Goal: Task Accomplishment & Management: Complete application form

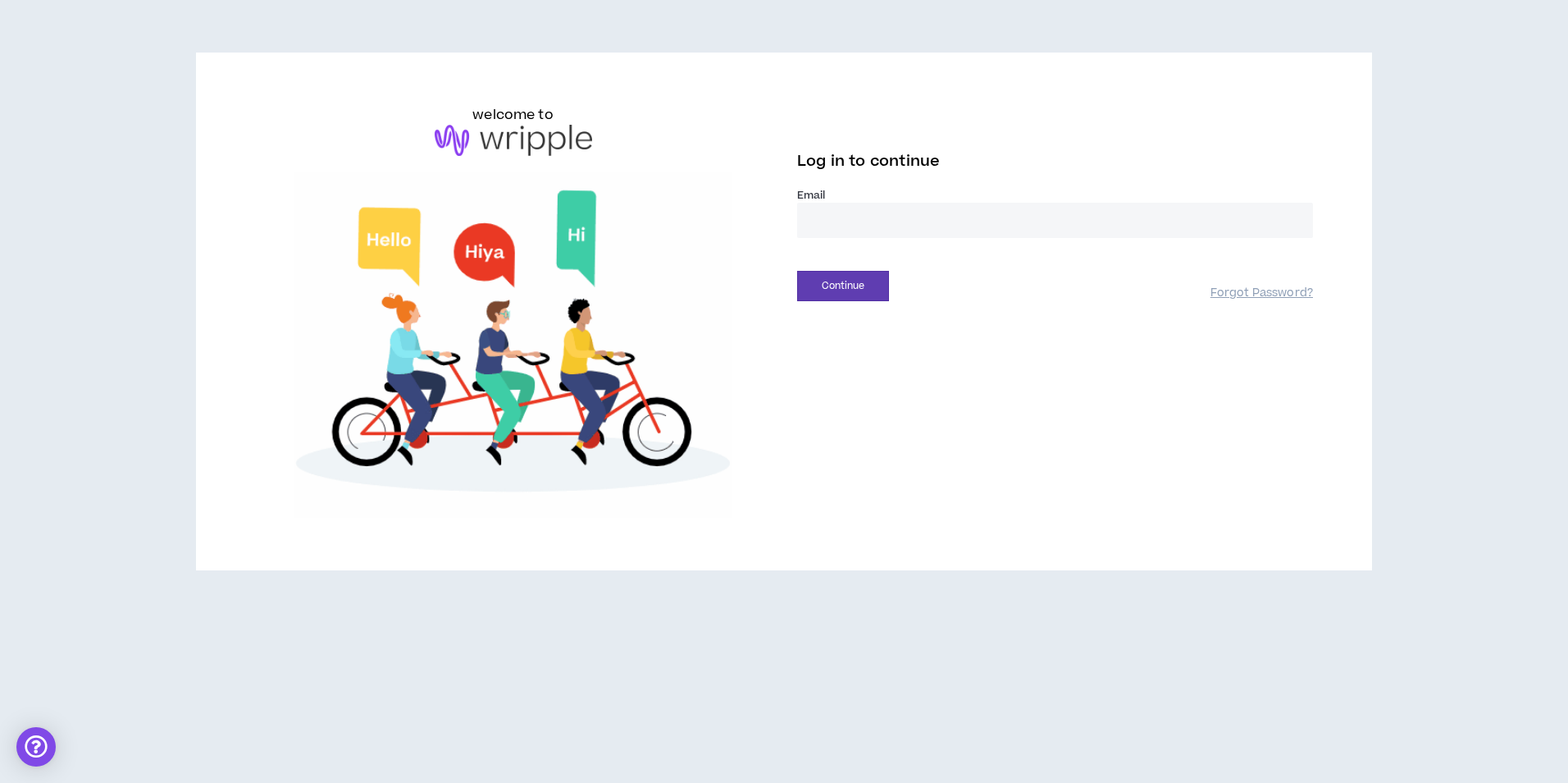
click at [852, 218] on input "email" at bounding box center [1055, 220] width 516 height 35
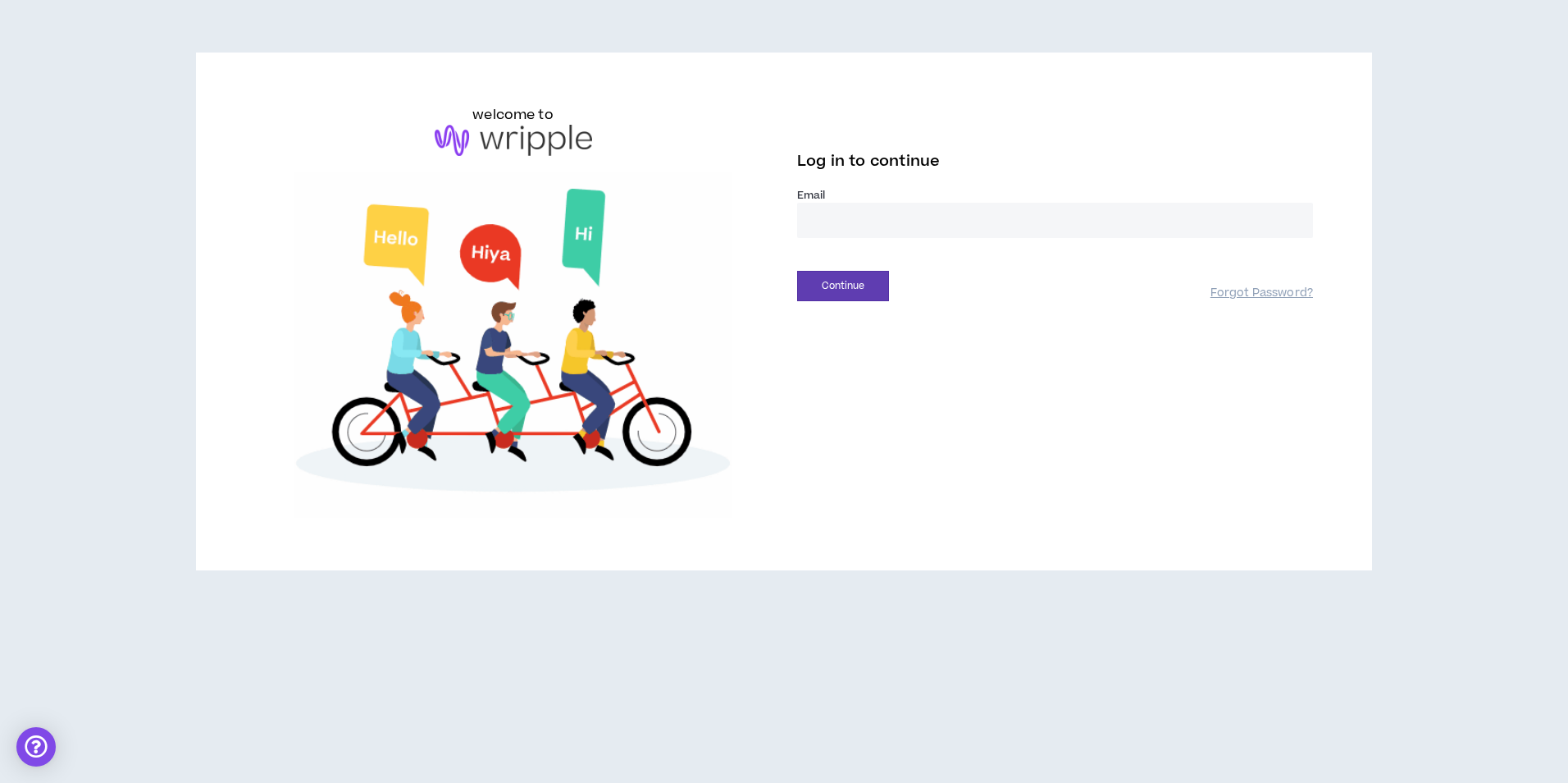
type input "**********"
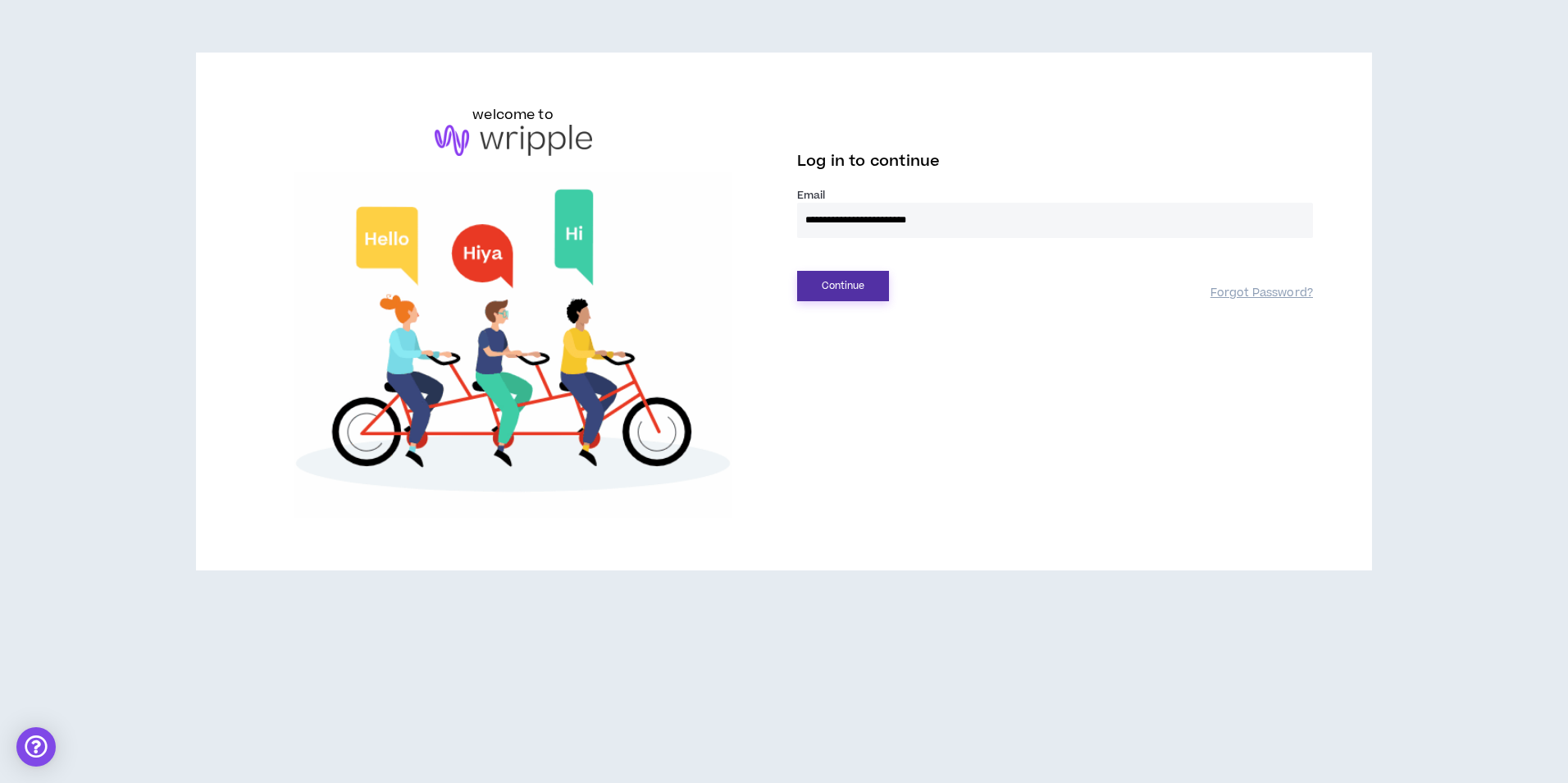
click at [868, 285] on button "Continue" at bounding box center [842, 286] width 92 height 30
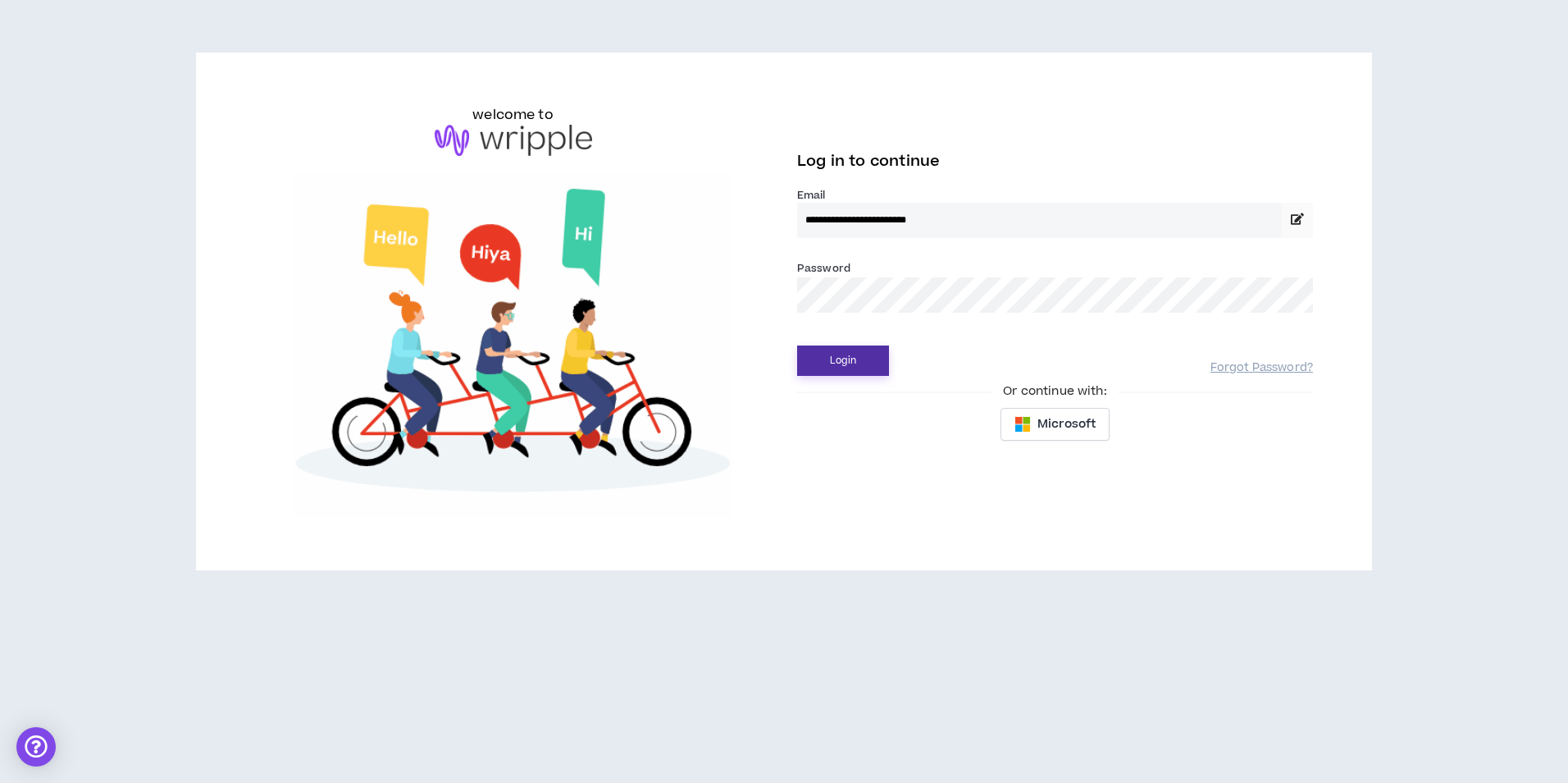
click at [862, 362] on button "Login" at bounding box center [842, 360] width 92 height 30
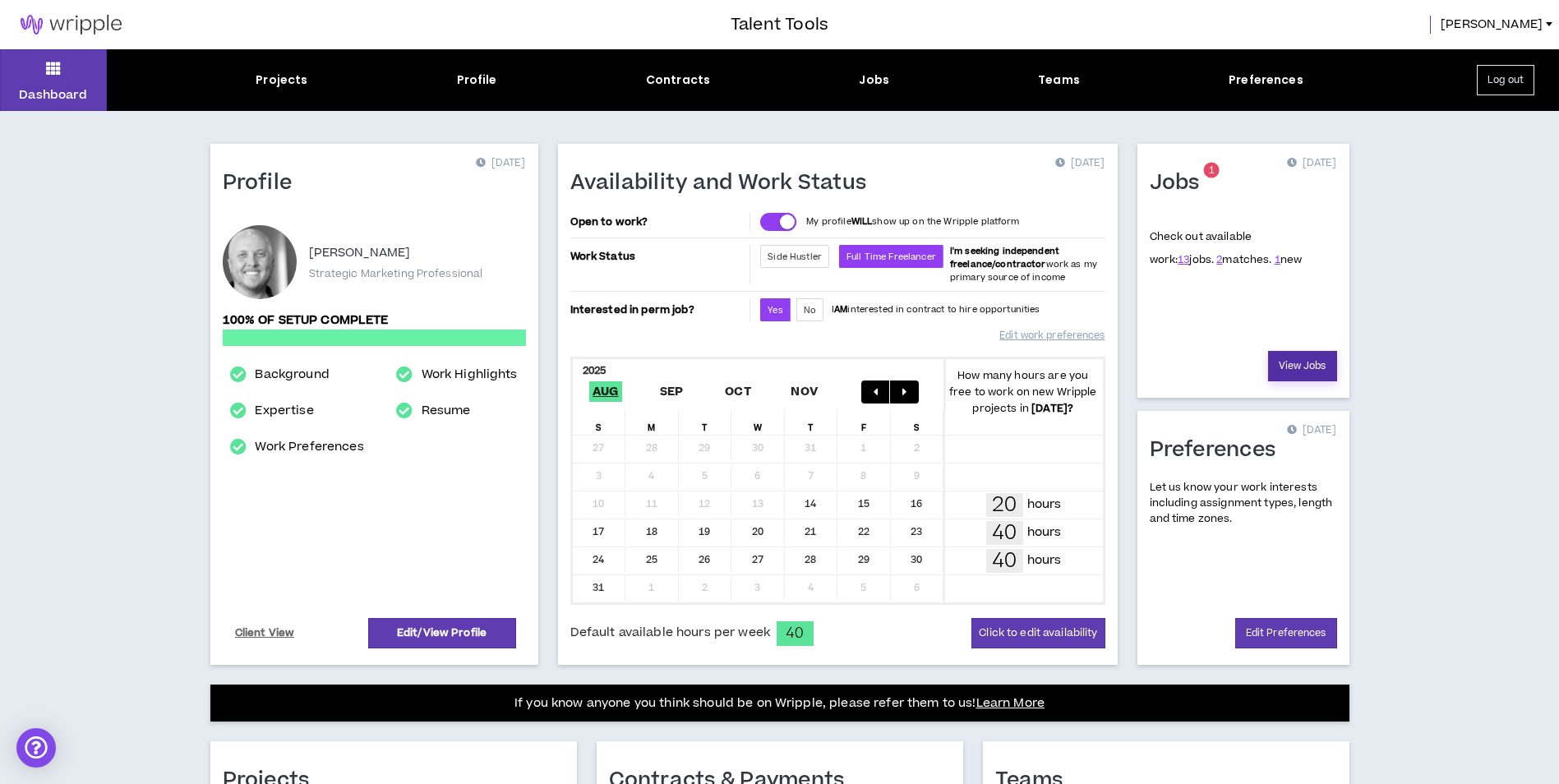
click at [1298, 368] on link "View Jobs" at bounding box center [1302, 366] width 69 height 30
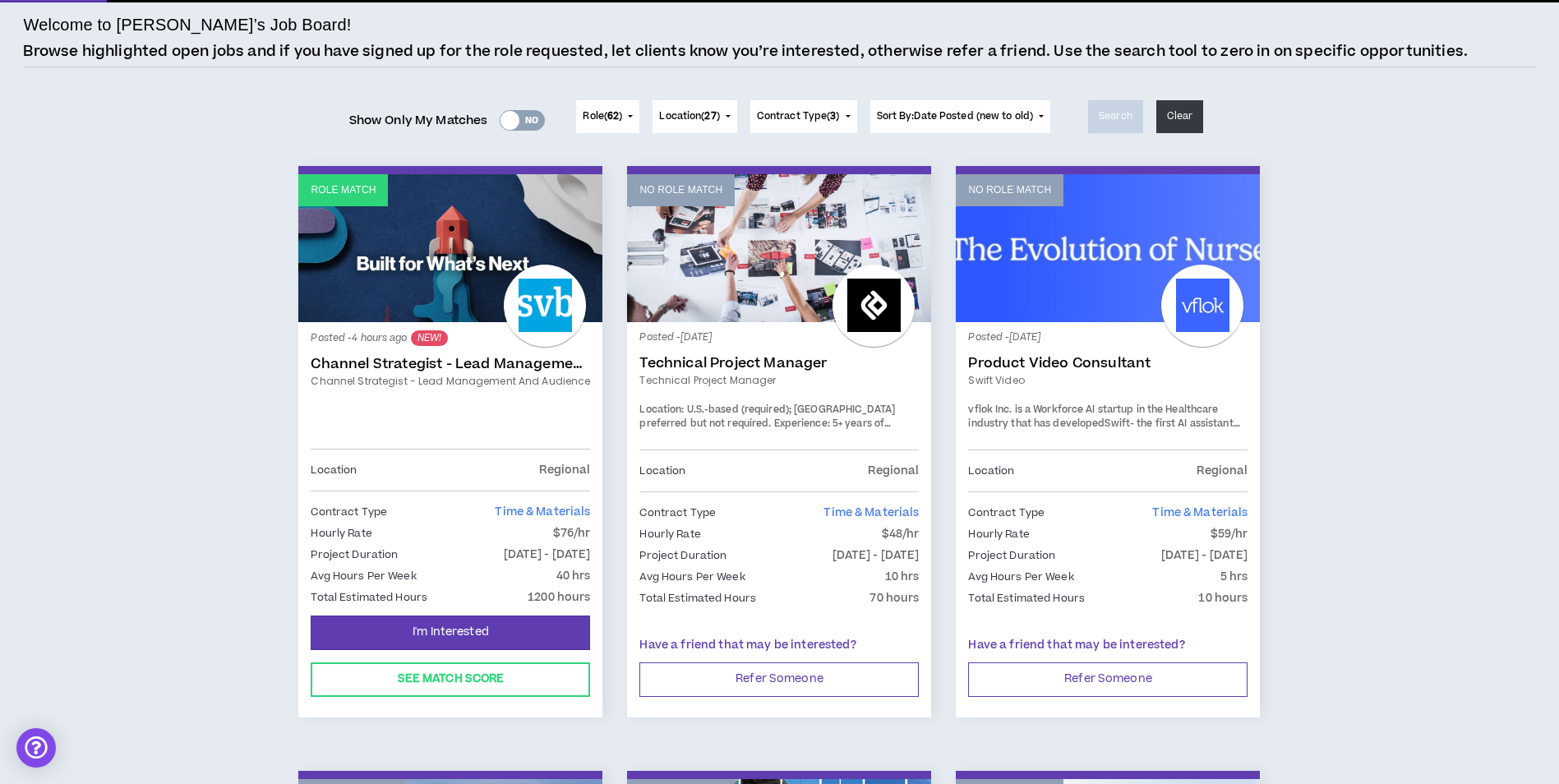
scroll to position [164, 0]
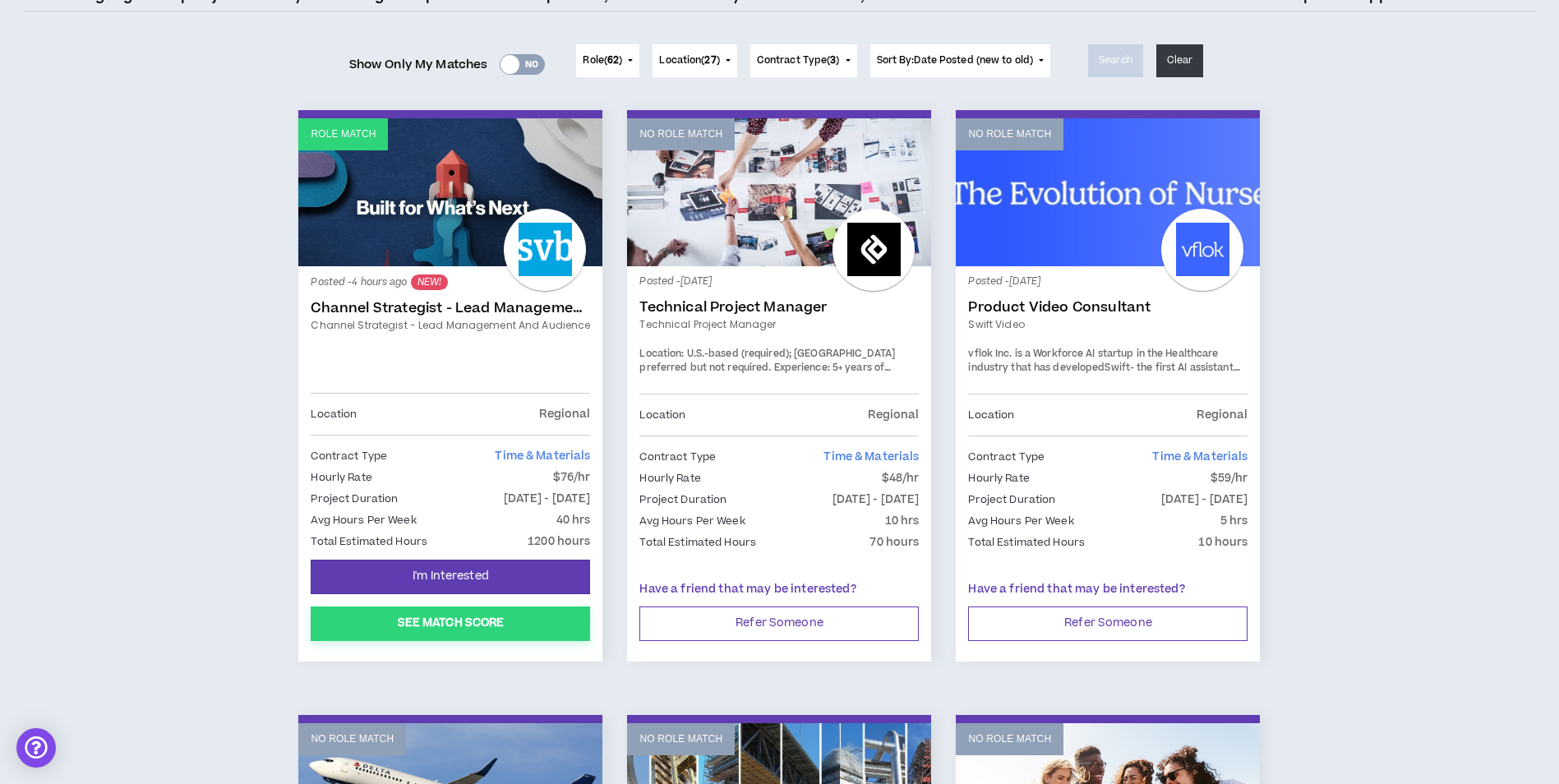
click at [455, 632] on button "See Match Score" at bounding box center [450, 623] width 279 height 34
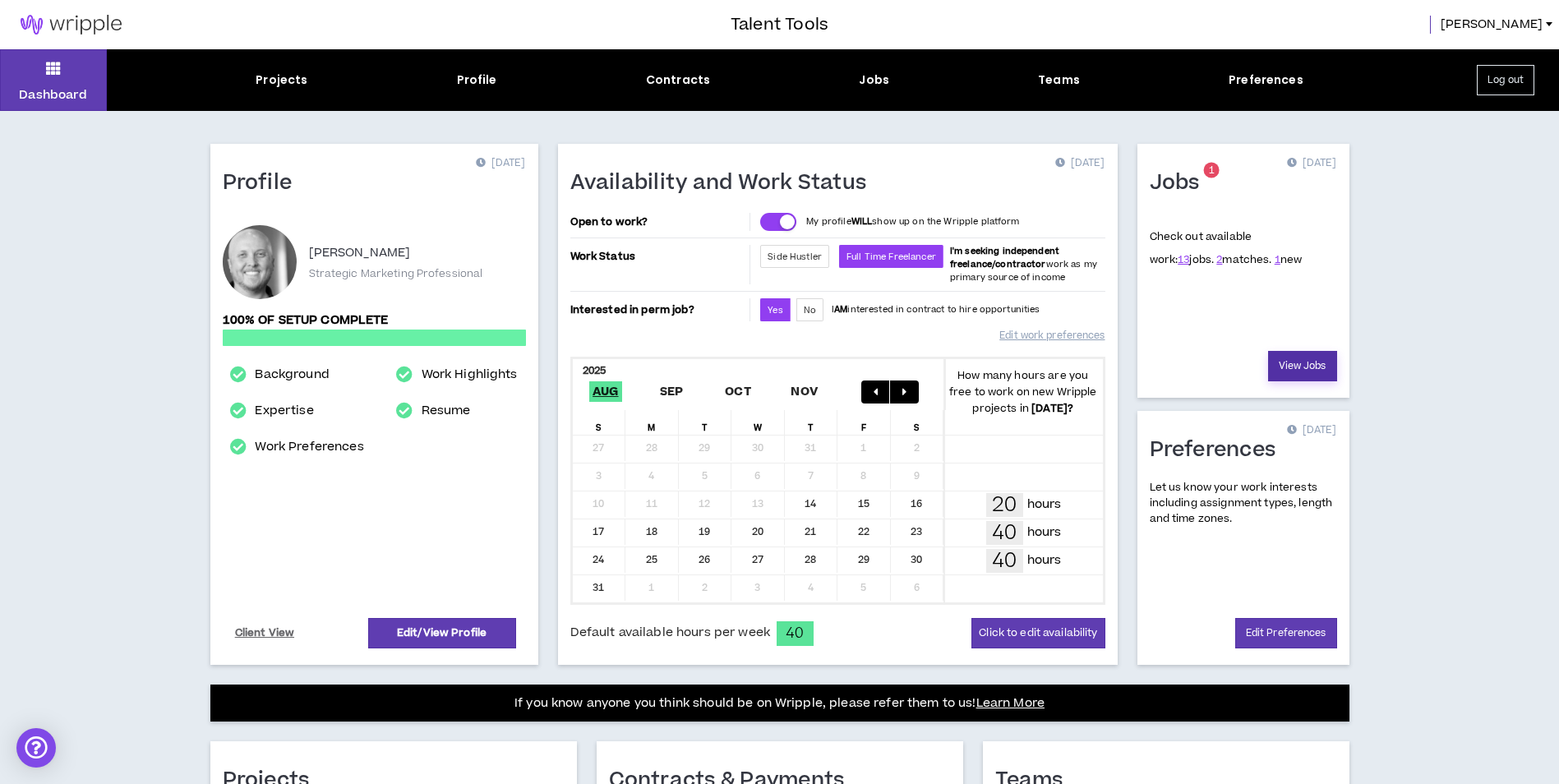
click at [1301, 363] on link "View Jobs" at bounding box center [1302, 366] width 69 height 30
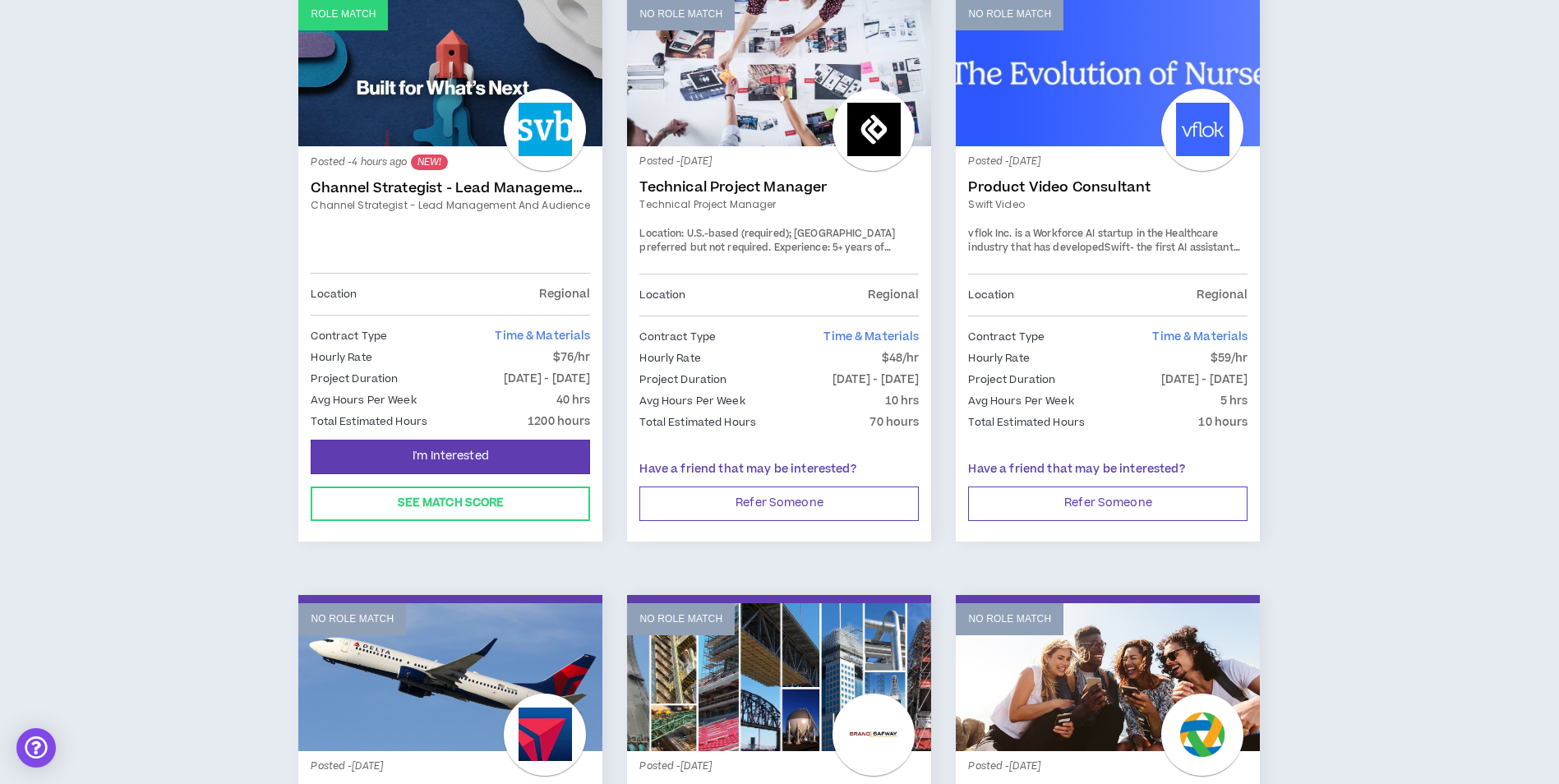
scroll to position [329, 0]
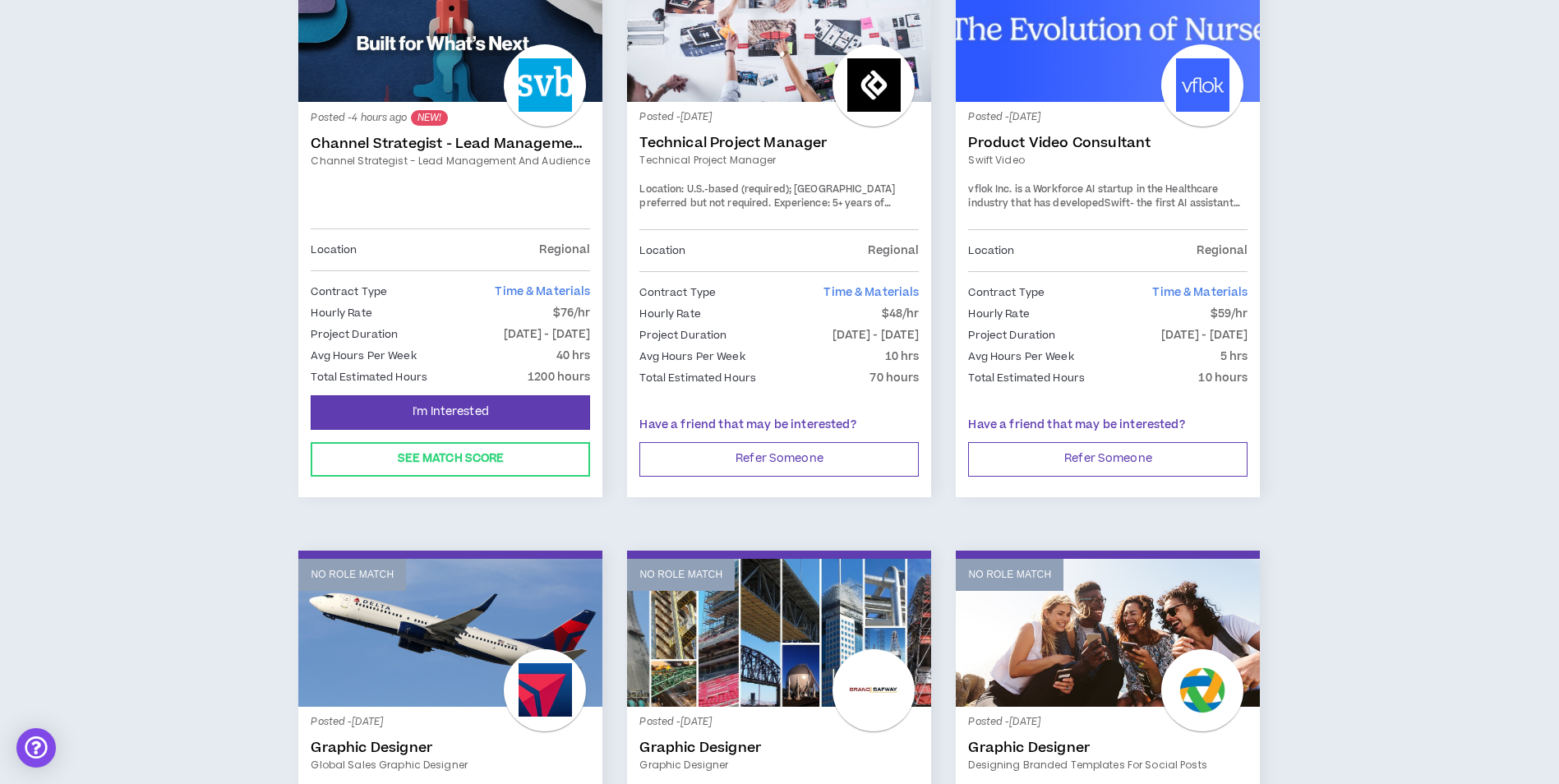
click at [450, 61] on link "Role Match" at bounding box center [450, 28] width 304 height 148
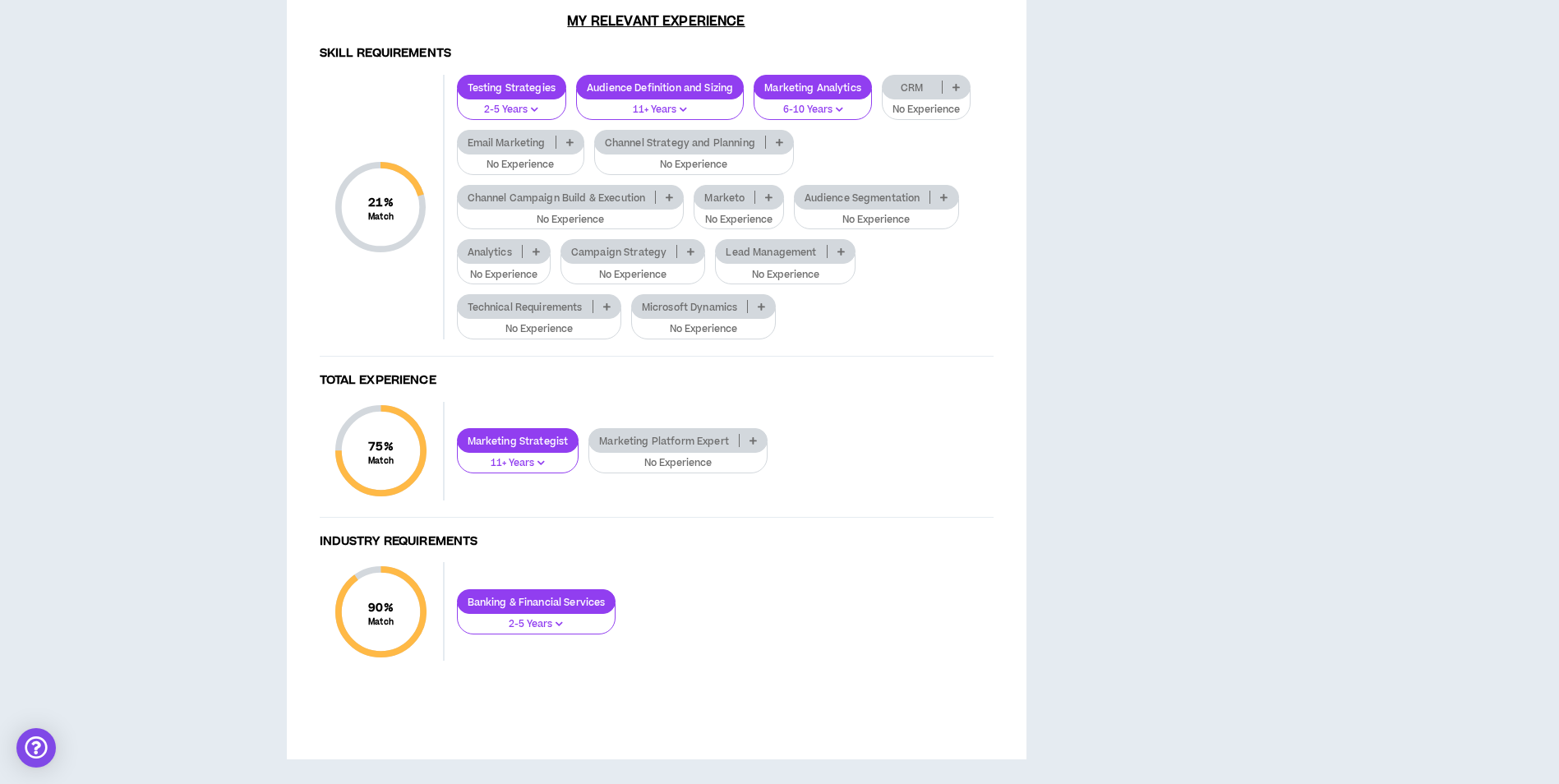
scroll to position [1643, 0]
click at [538, 256] on icon at bounding box center [536, 252] width 8 height 8
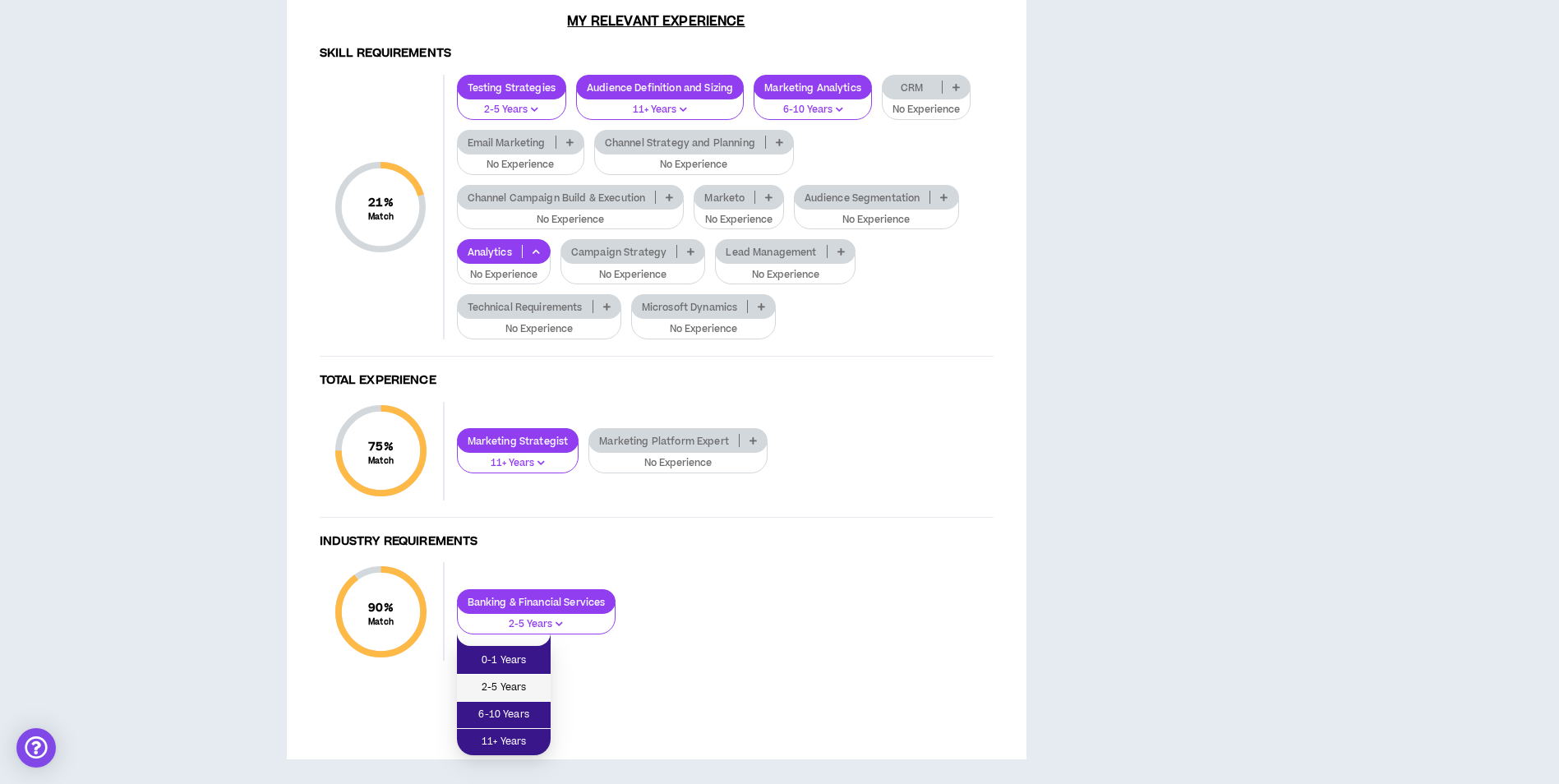
click at [510, 679] on span "2-5 Years" at bounding box center [504, 687] width 74 height 18
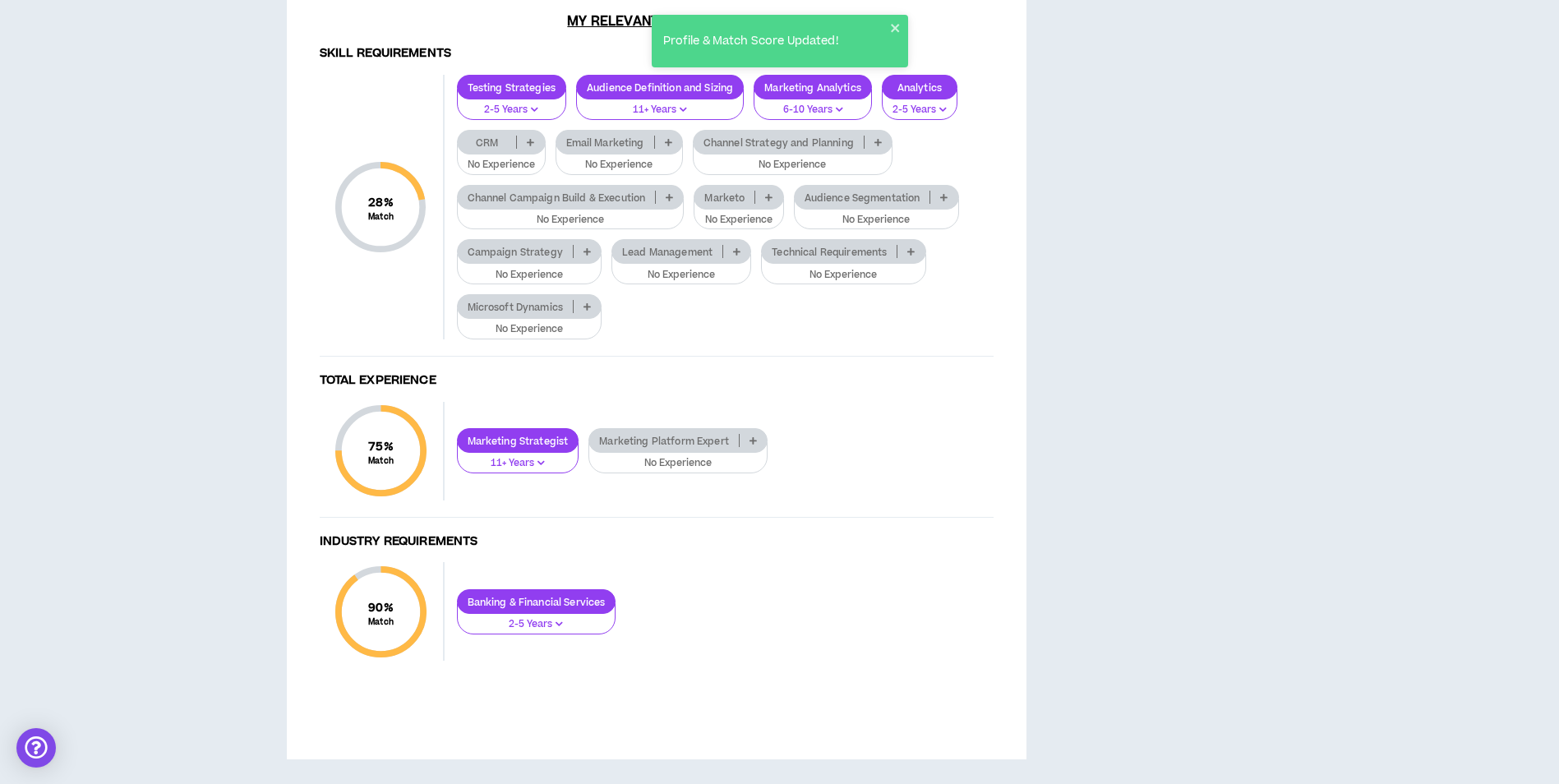
click at [584, 256] on icon at bounding box center [586, 252] width 8 height 8
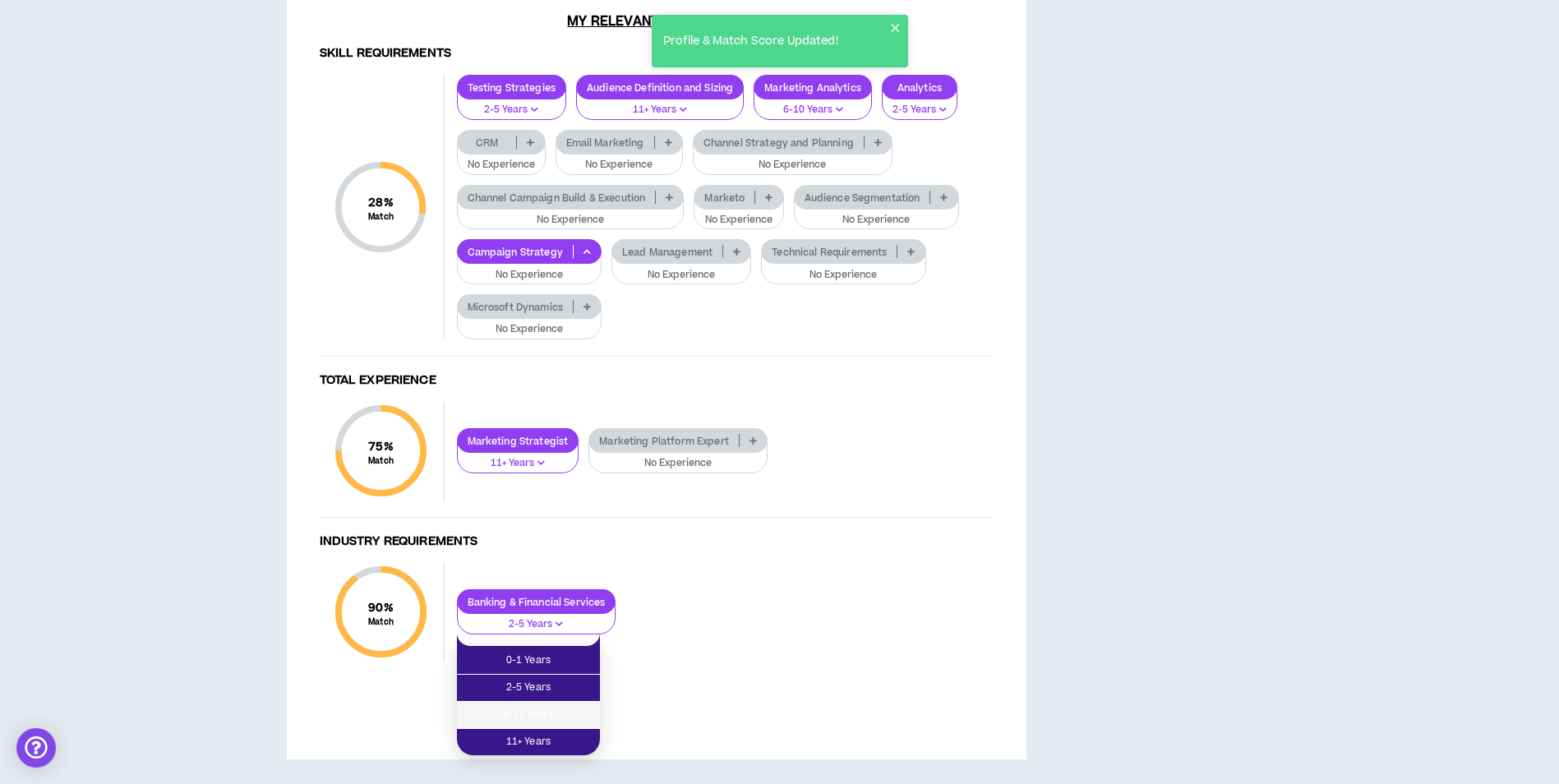
click at [559, 706] on span "6-10 Years" at bounding box center [528, 714] width 124 height 18
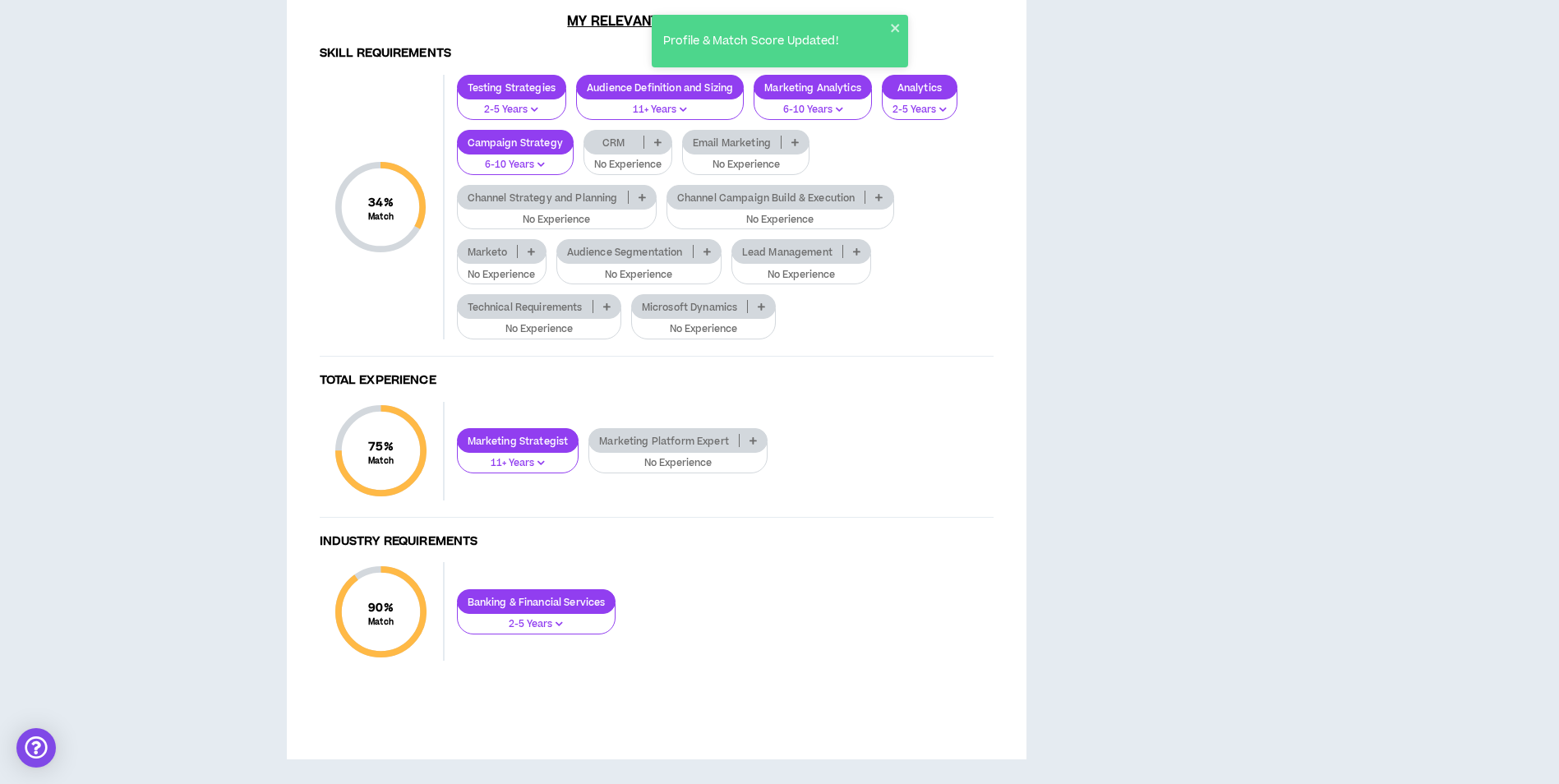
click at [707, 256] on icon at bounding box center [707, 252] width 8 height 8
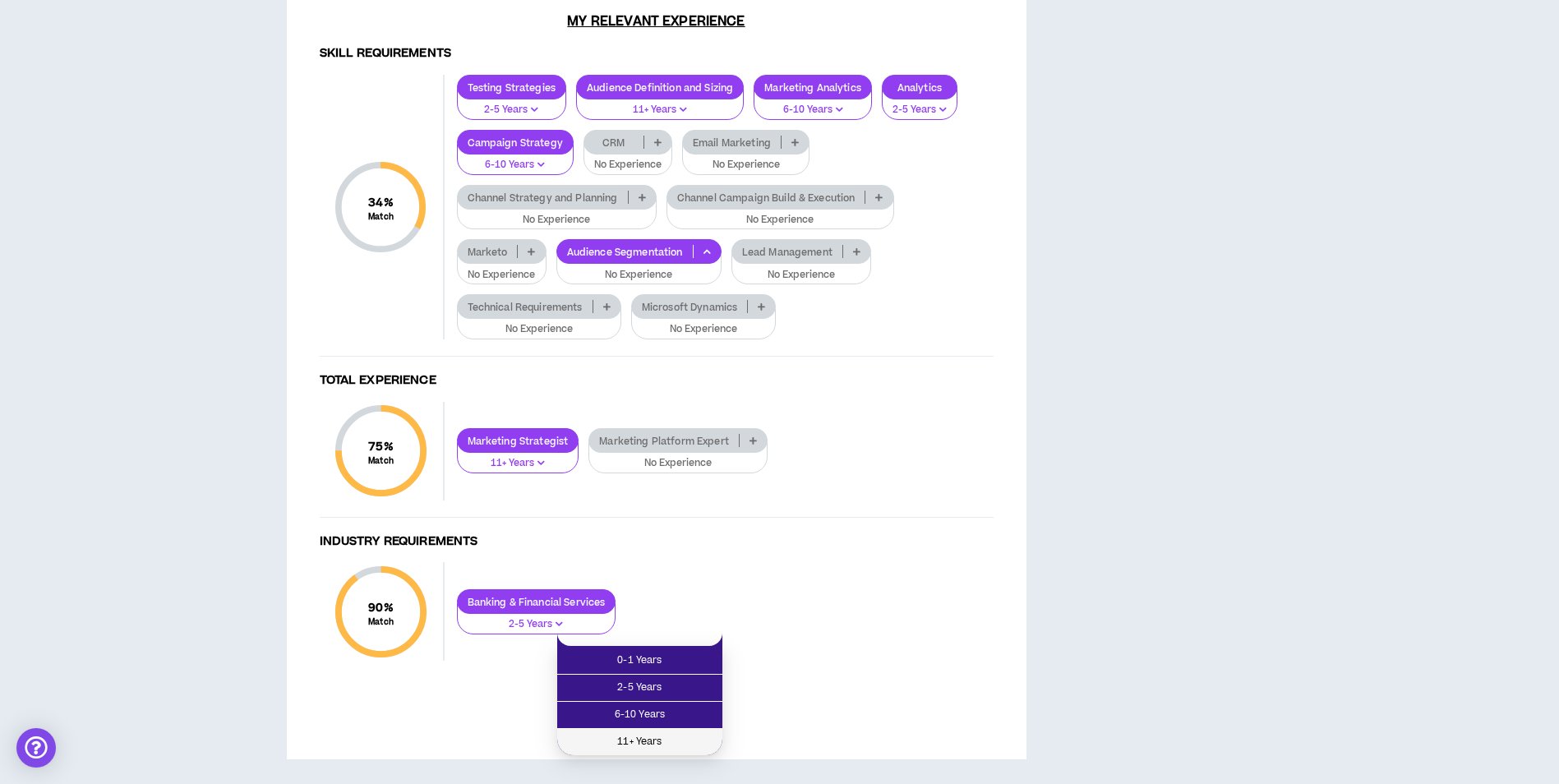
click at [676, 733] on span "11+ Years" at bounding box center [639, 741] width 146 height 18
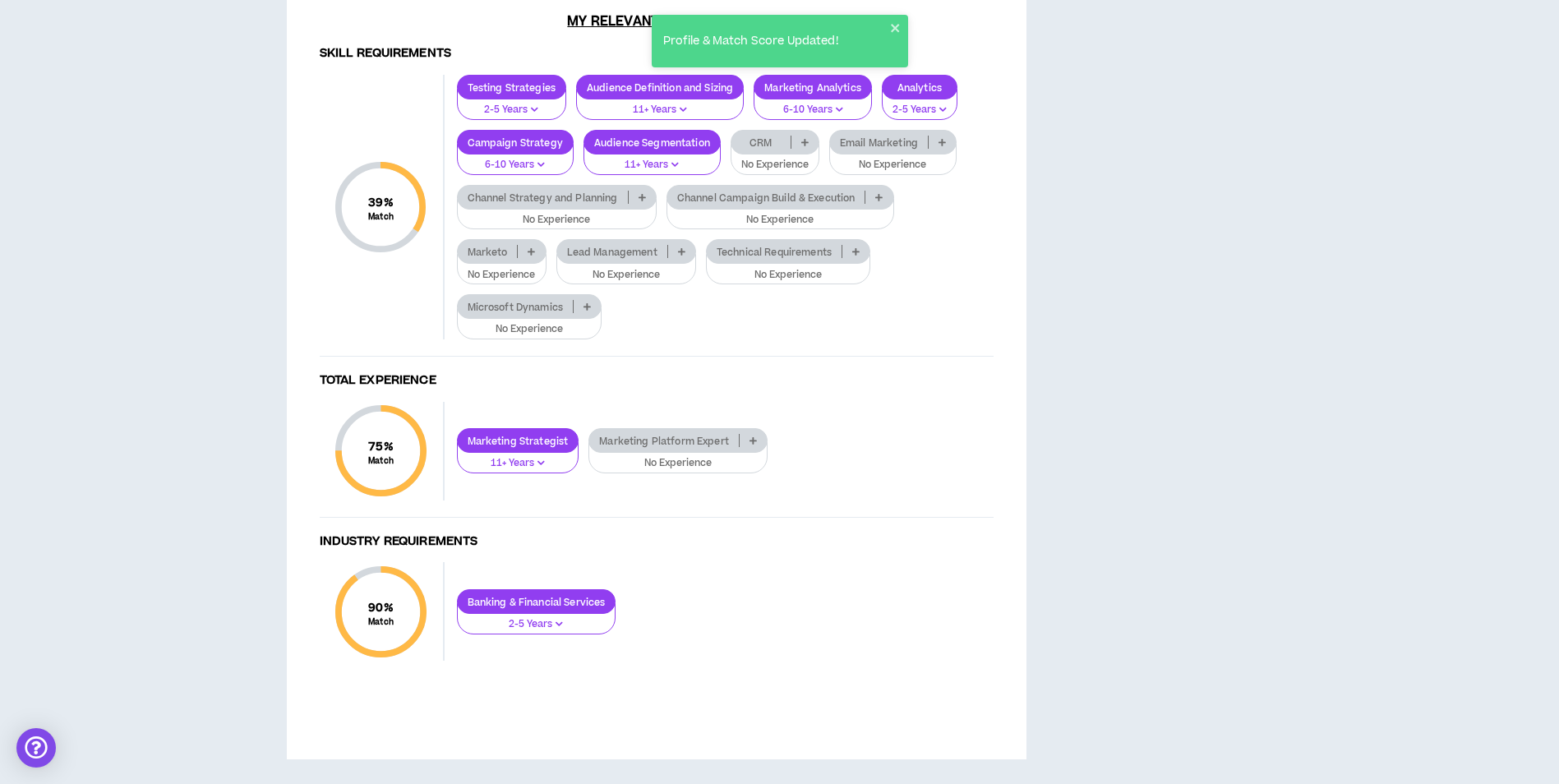
click at [681, 256] on icon at bounding box center [681, 252] width 8 height 8
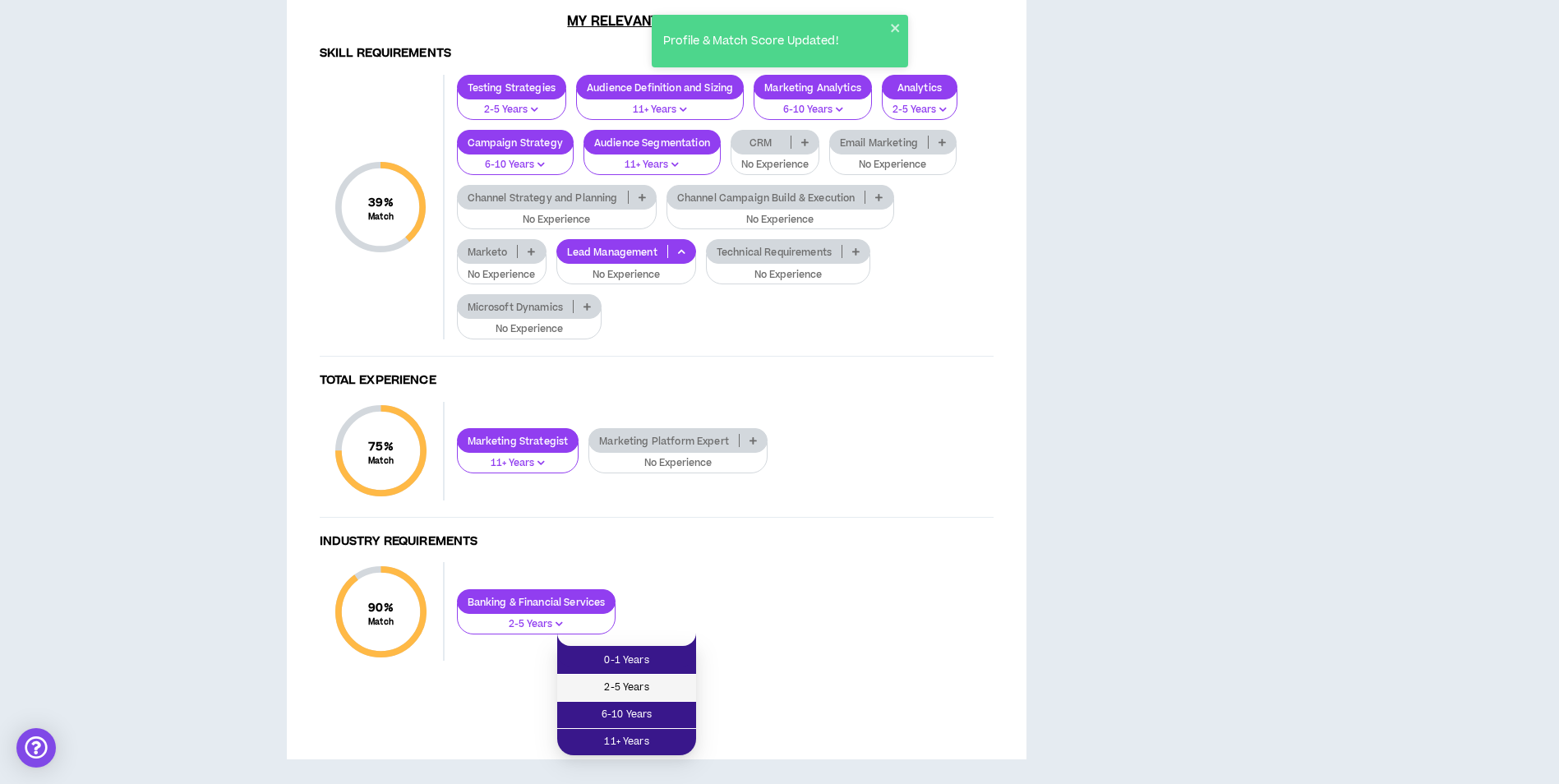
click at [660, 679] on span "2-5 Years" at bounding box center [627, 687] width 119 height 18
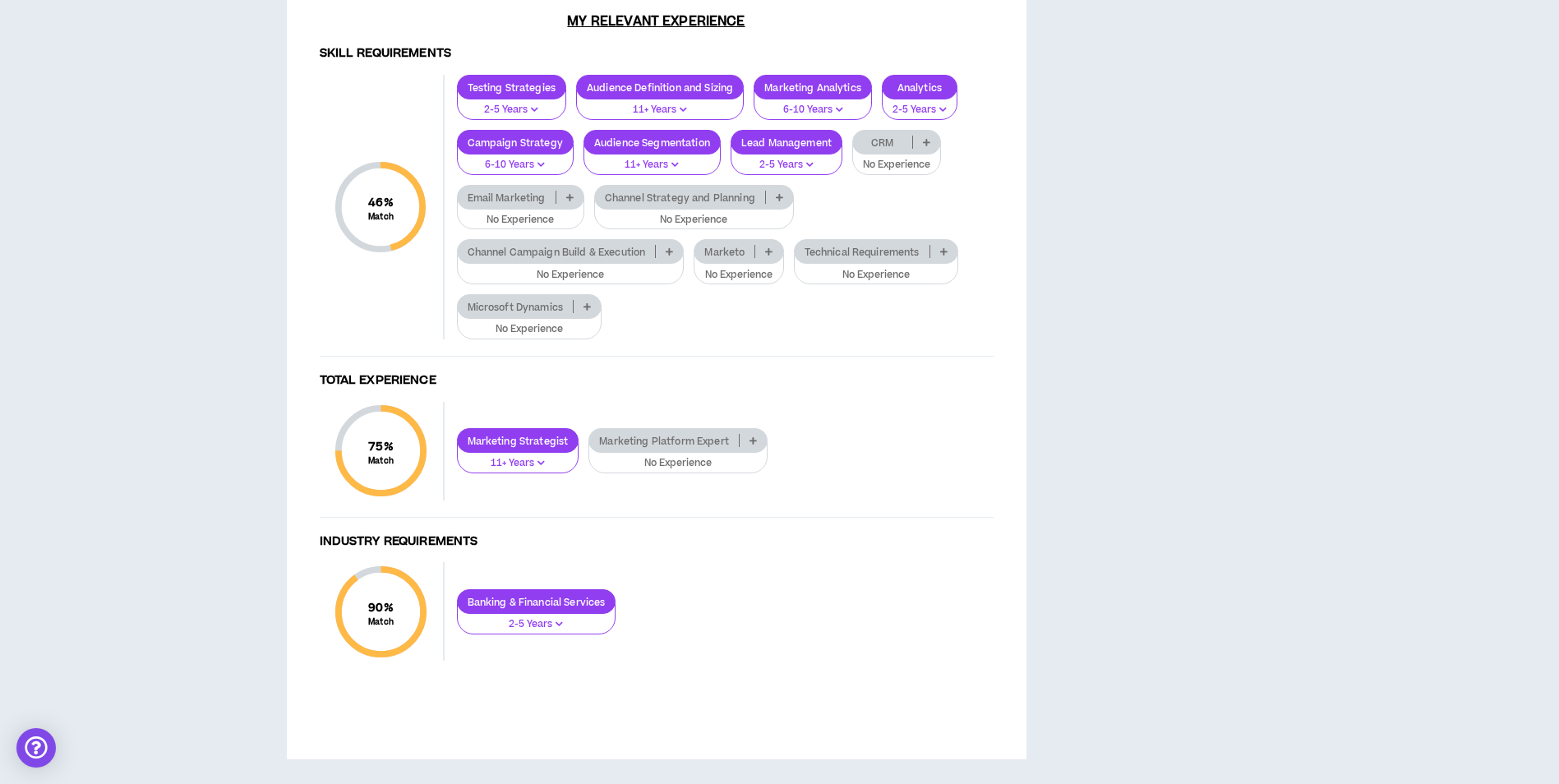
click at [567, 204] on p at bounding box center [570, 198] width 27 height 13
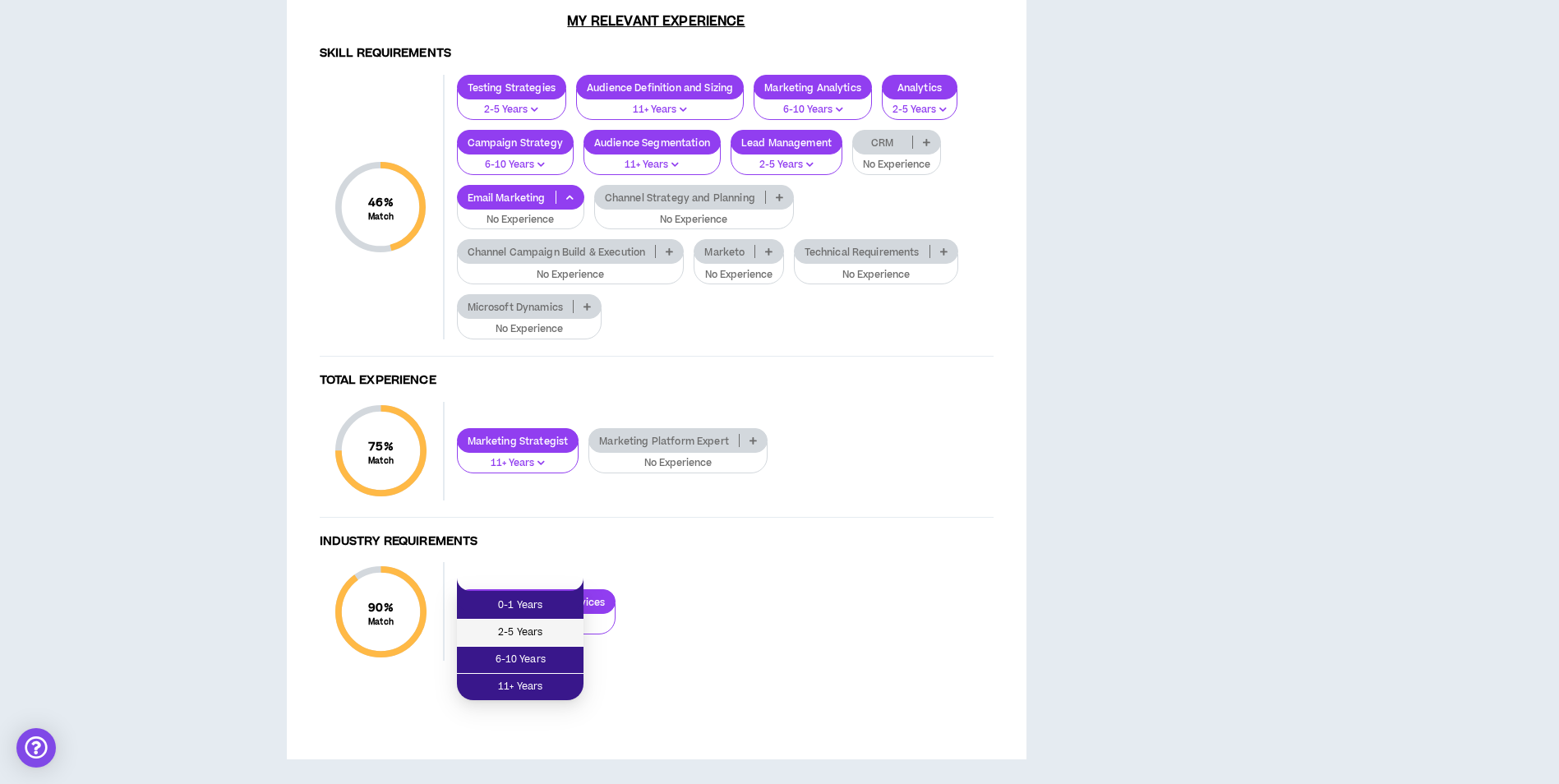
click at [548, 623] on span "2-5 Years" at bounding box center [520, 632] width 107 height 18
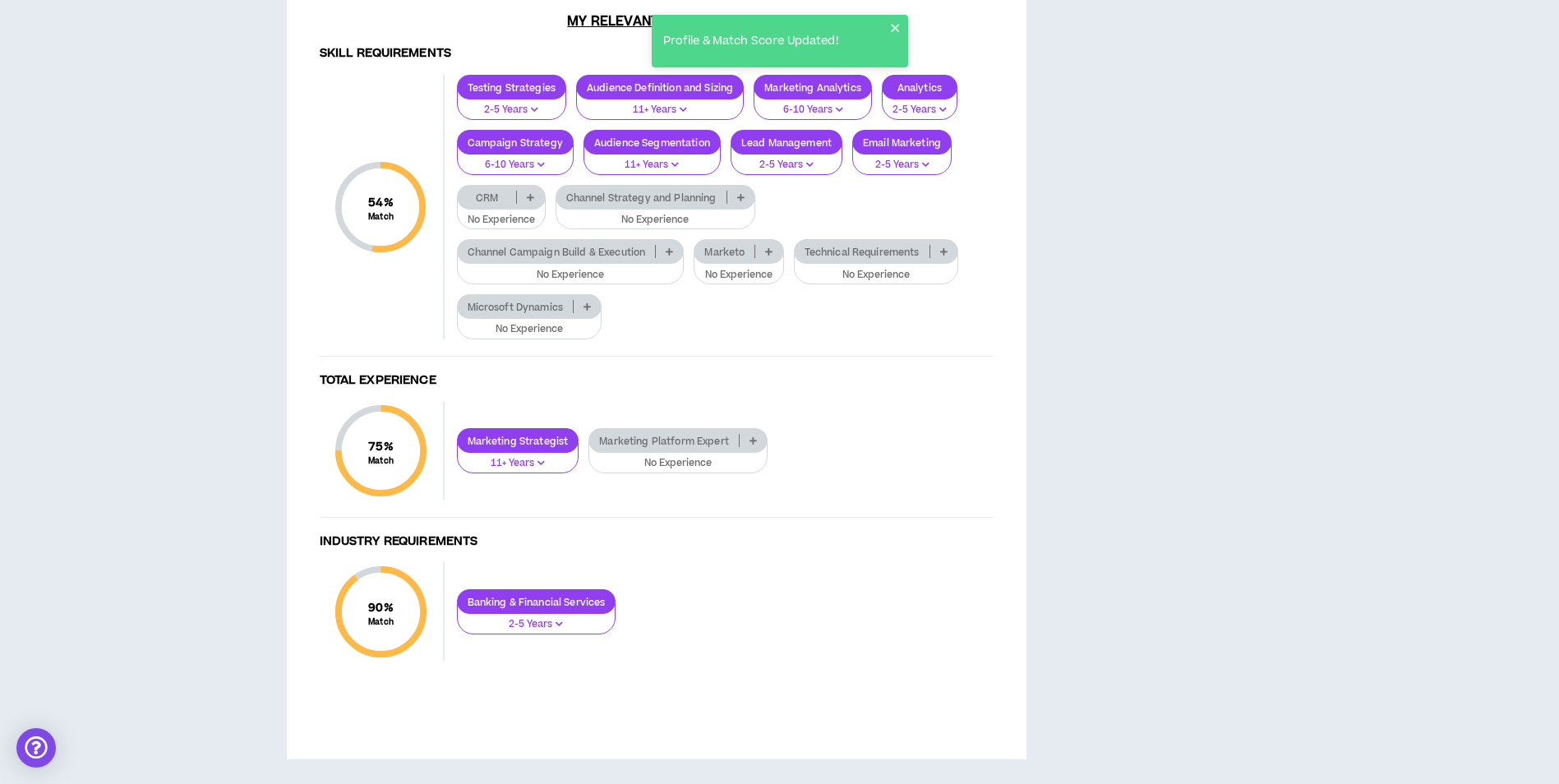
click at [740, 201] on icon at bounding box center [740, 198] width 8 height 8
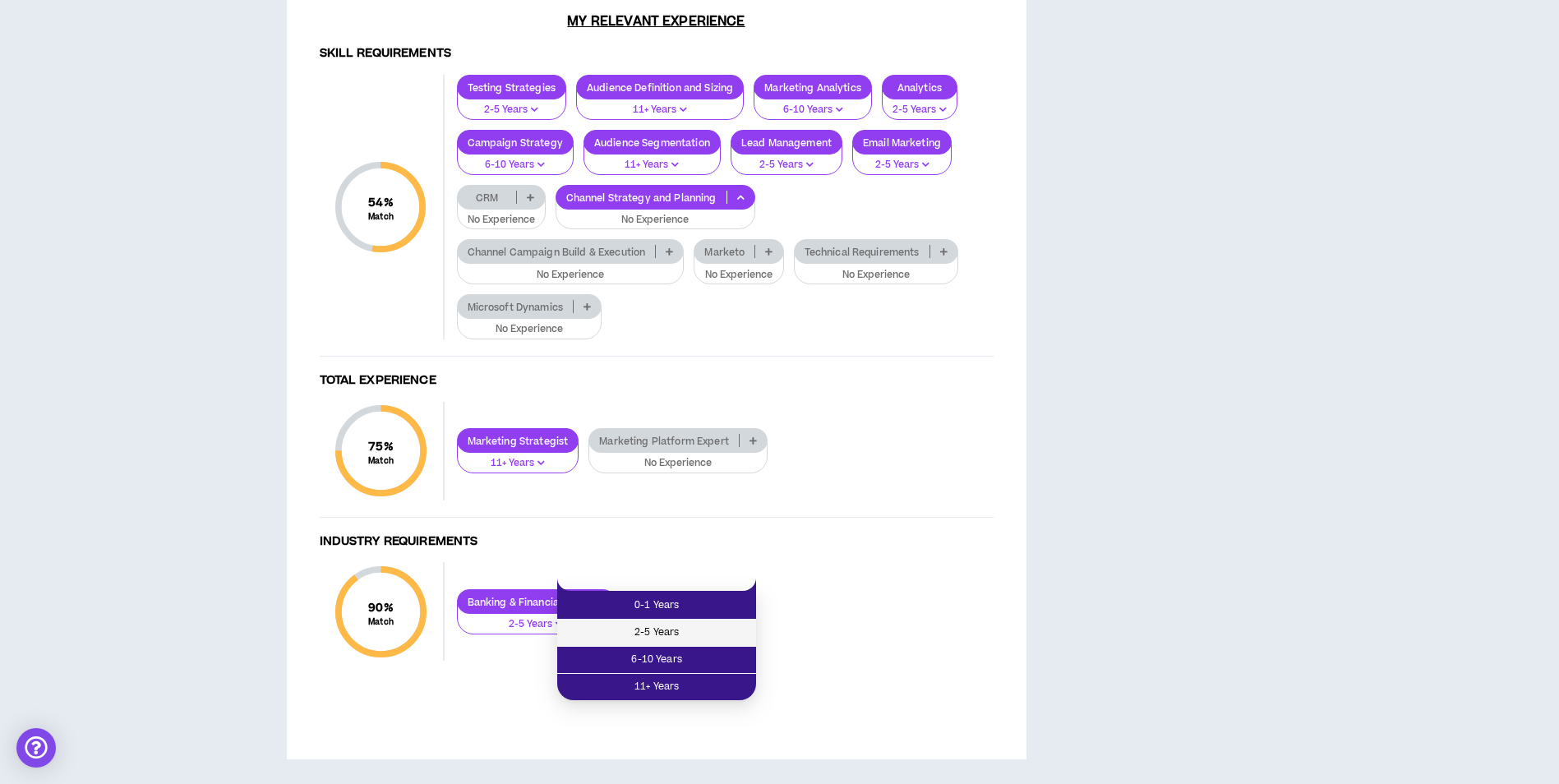
click at [713, 623] on span "2-5 Years" at bounding box center [656, 632] width 179 height 18
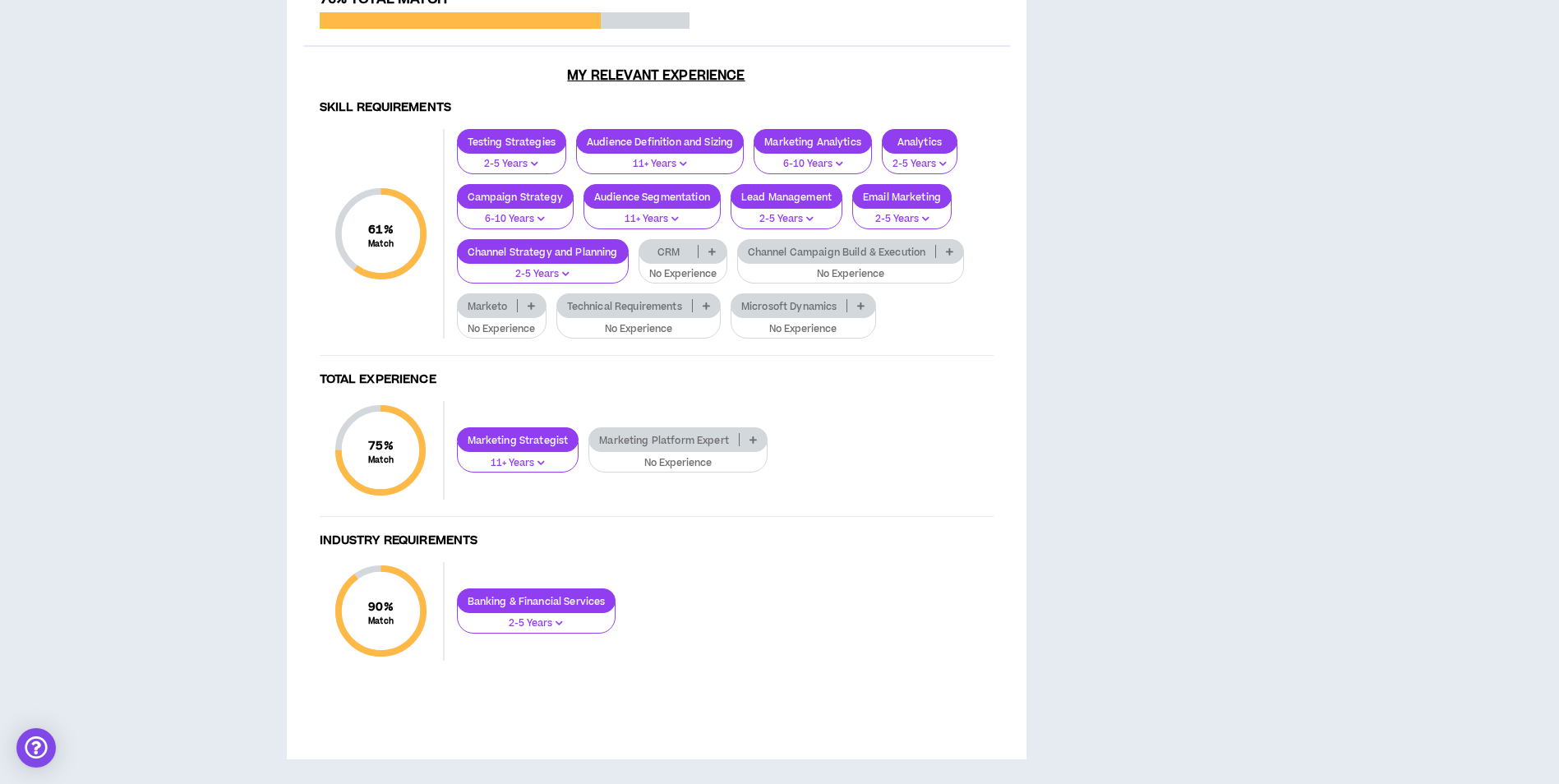
scroll to position [1698, 0]
click at [953, 256] on icon at bounding box center [949, 252] width 8 height 8
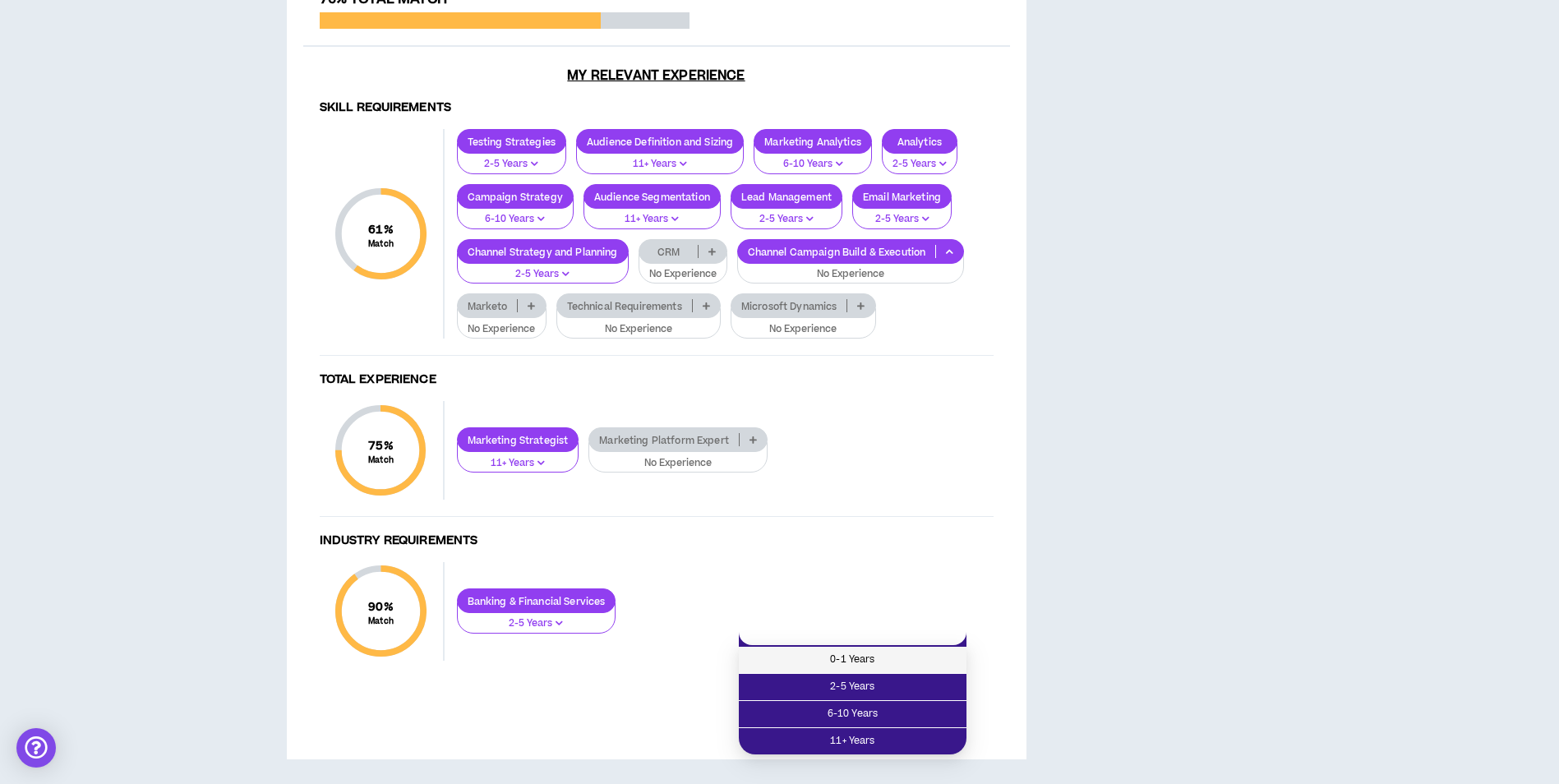
click at [915, 651] on span "0-1 Years" at bounding box center [852, 660] width 208 height 18
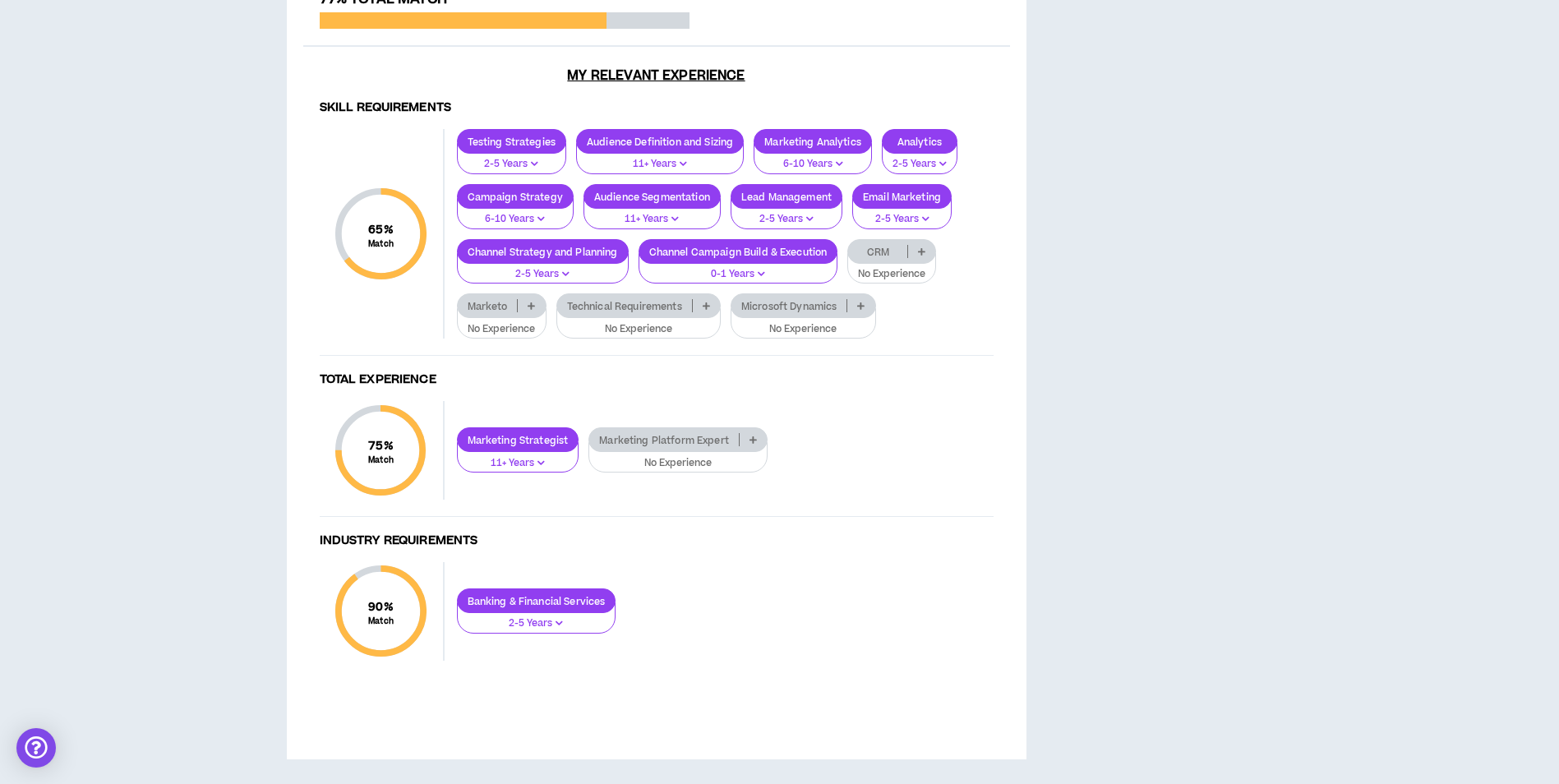
click at [863, 312] on p at bounding box center [861, 306] width 27 height 13
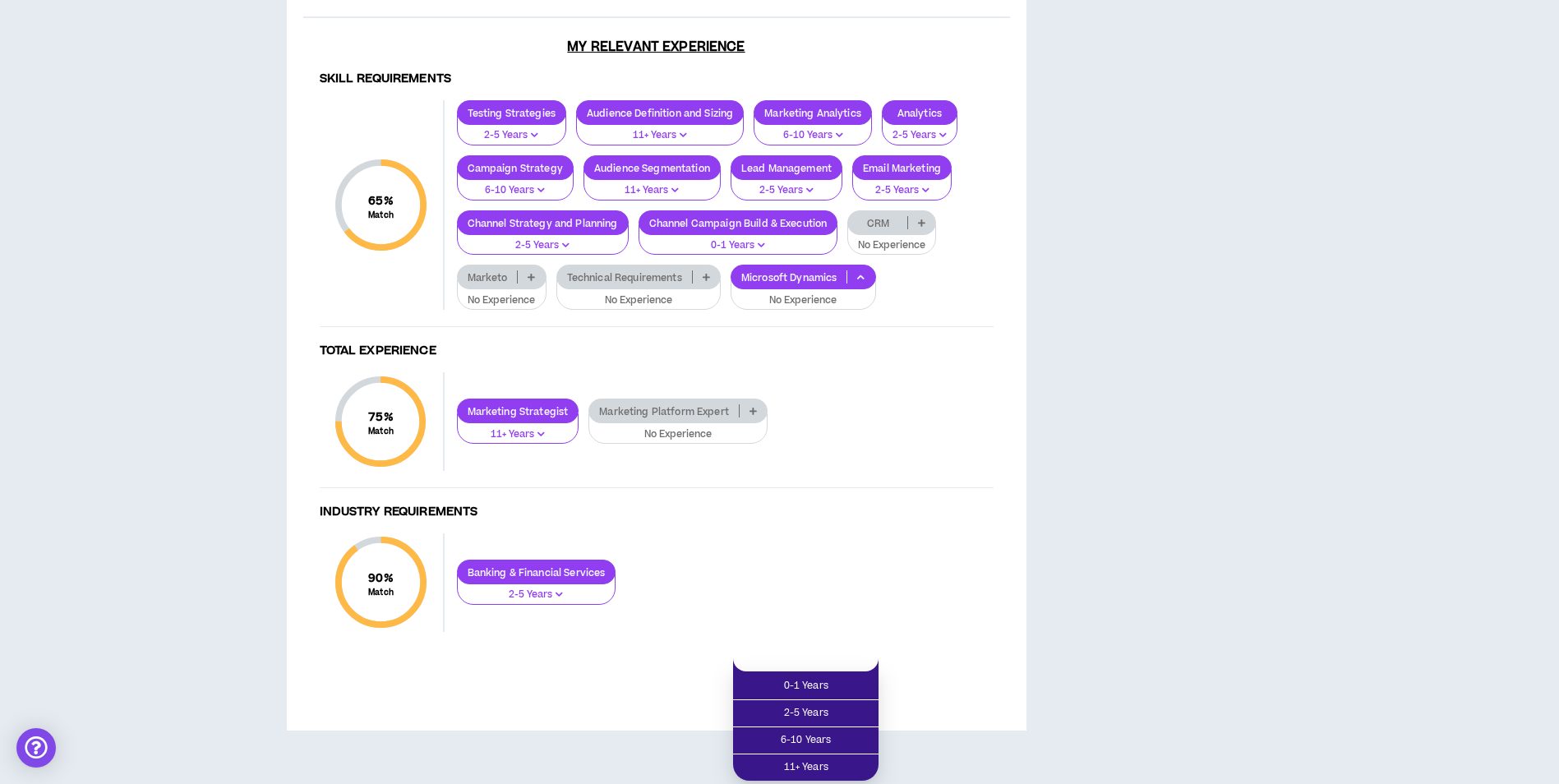
click at [930, 310] on div "Testing Strategies 2-5 Years Audience Definition and Sizing 11+ Years Marketing…" at bounding box center [719, 204] width 549 height 209
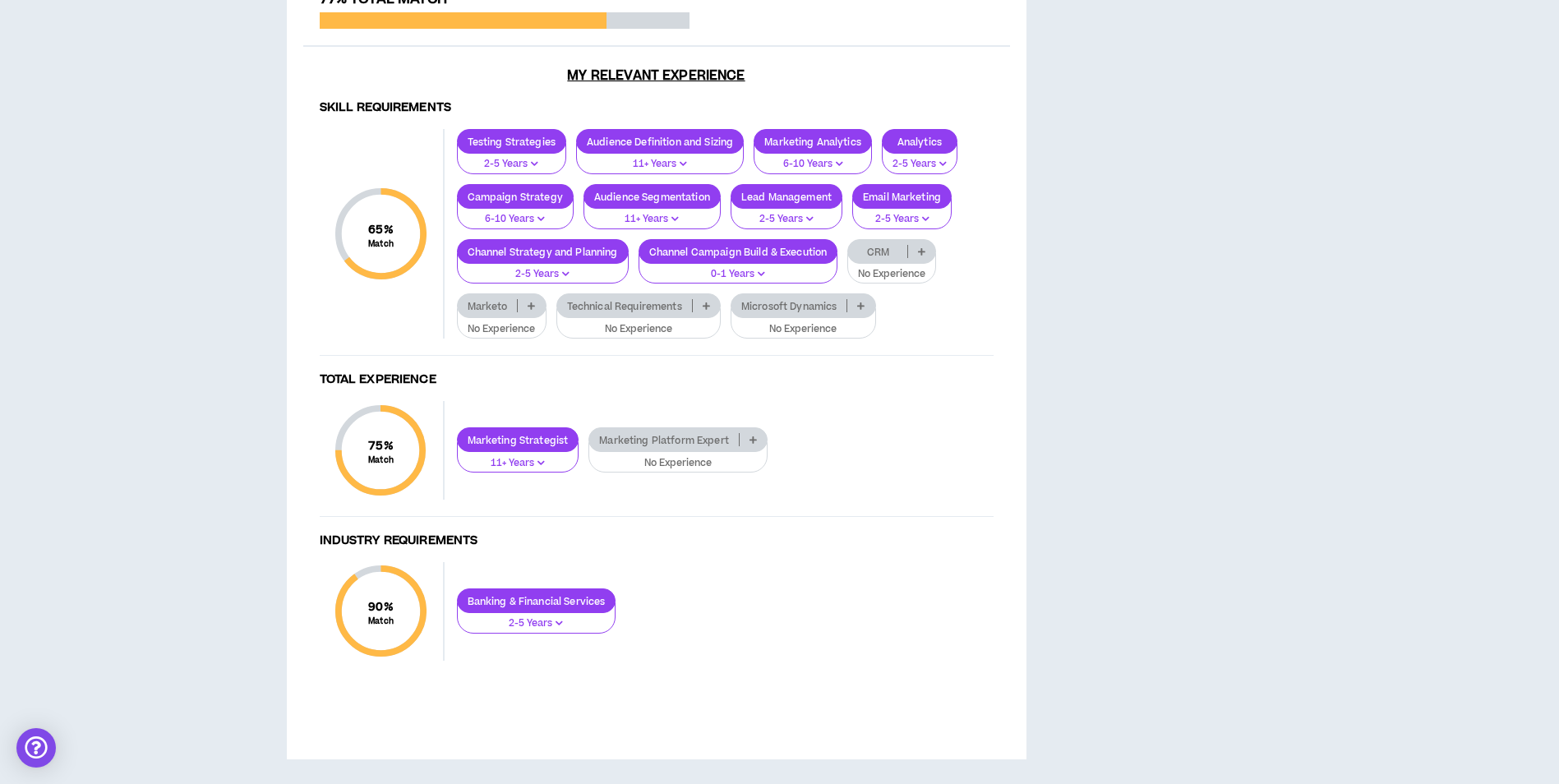
scroll to position [1862, 0]
click at [753, 437] on icon at bounding box center [753, 440] width 8 height 8
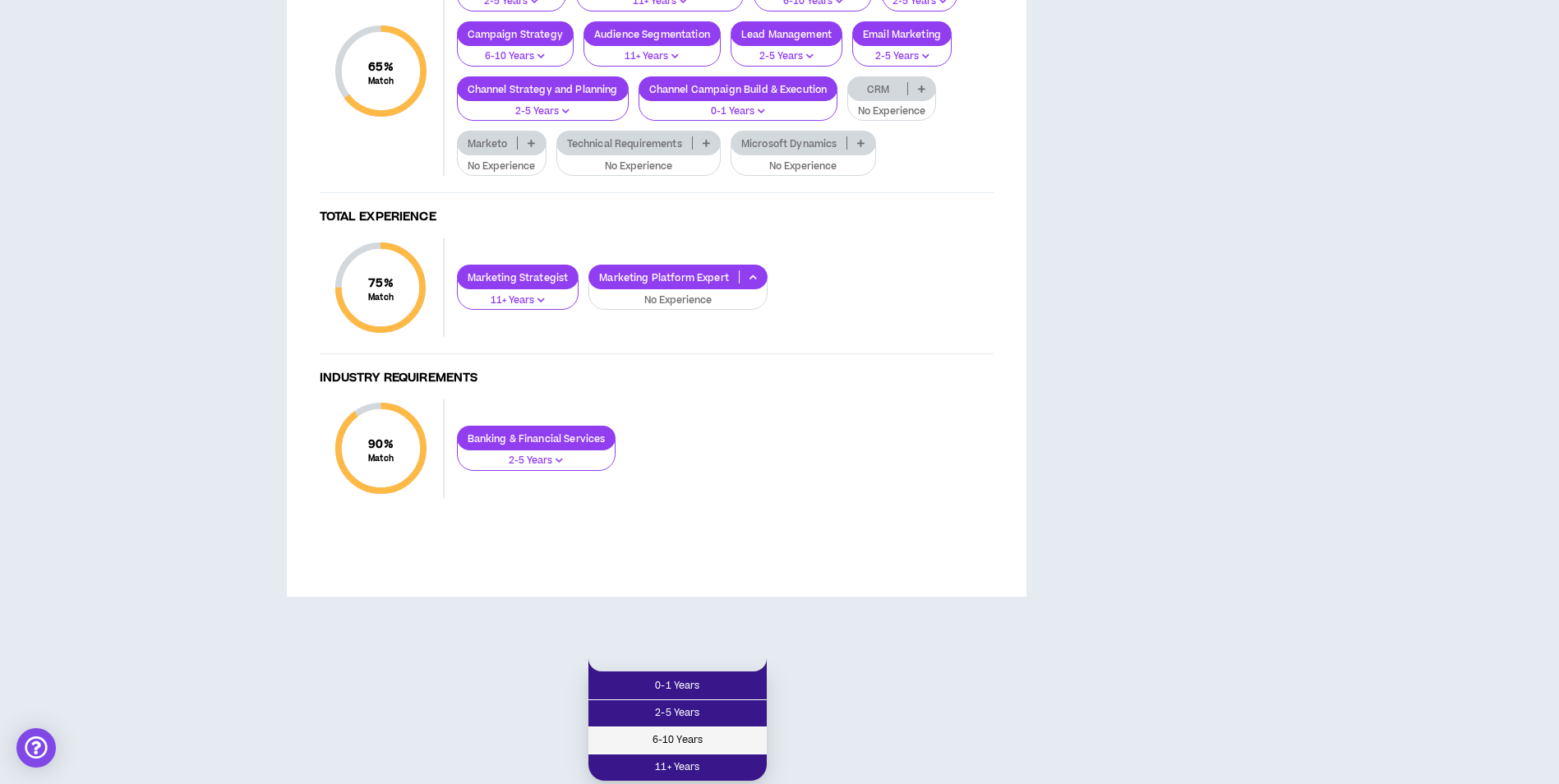
click at [734, 731] on span "6-10 Years" at bounding box center [677, 739] width 158 height 18
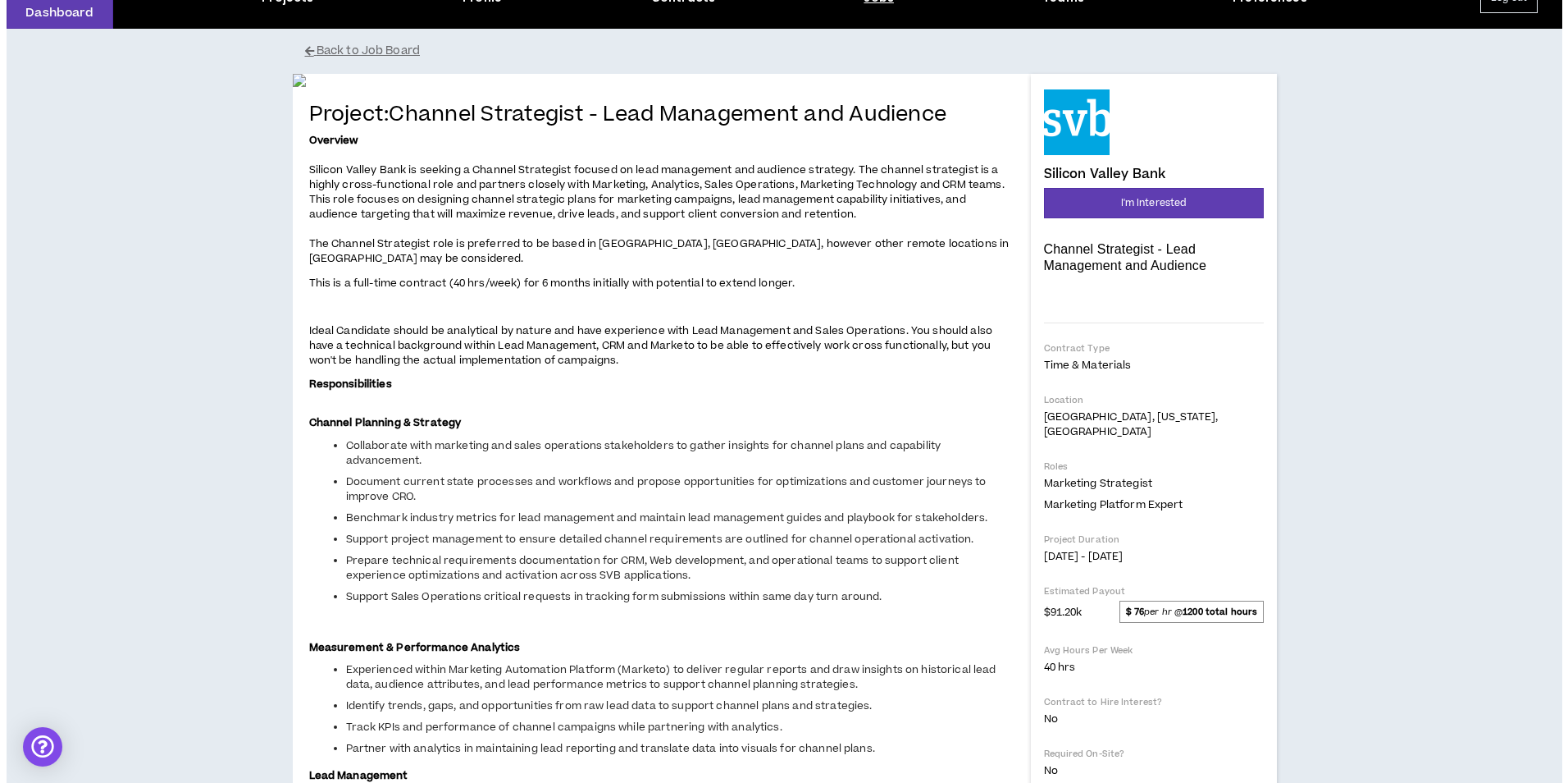
scroll to position [0, 0]
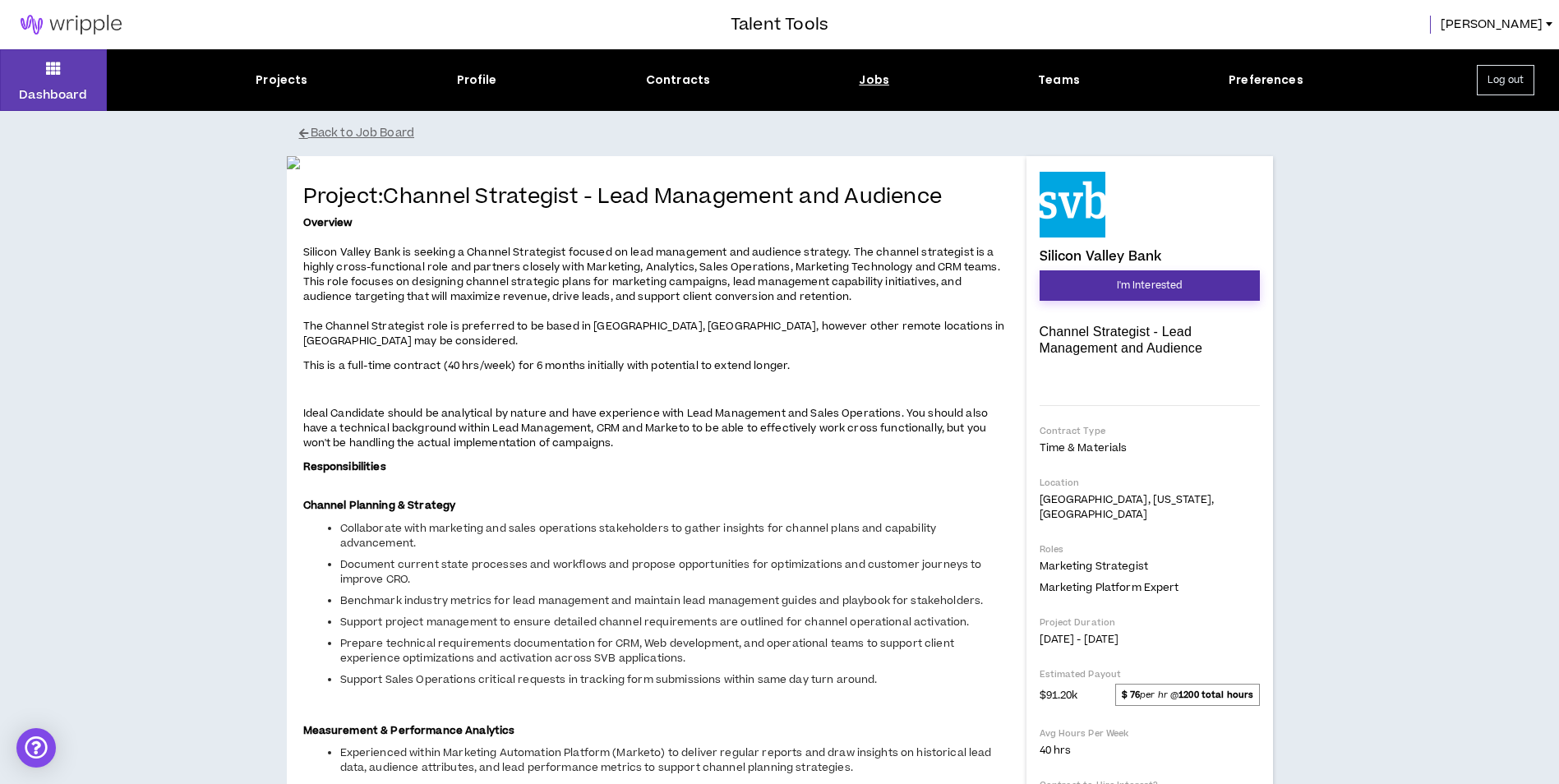
click at [1159, 285] on span "I'm Interested" at bounding box center [1149, 285] width 66 height 16
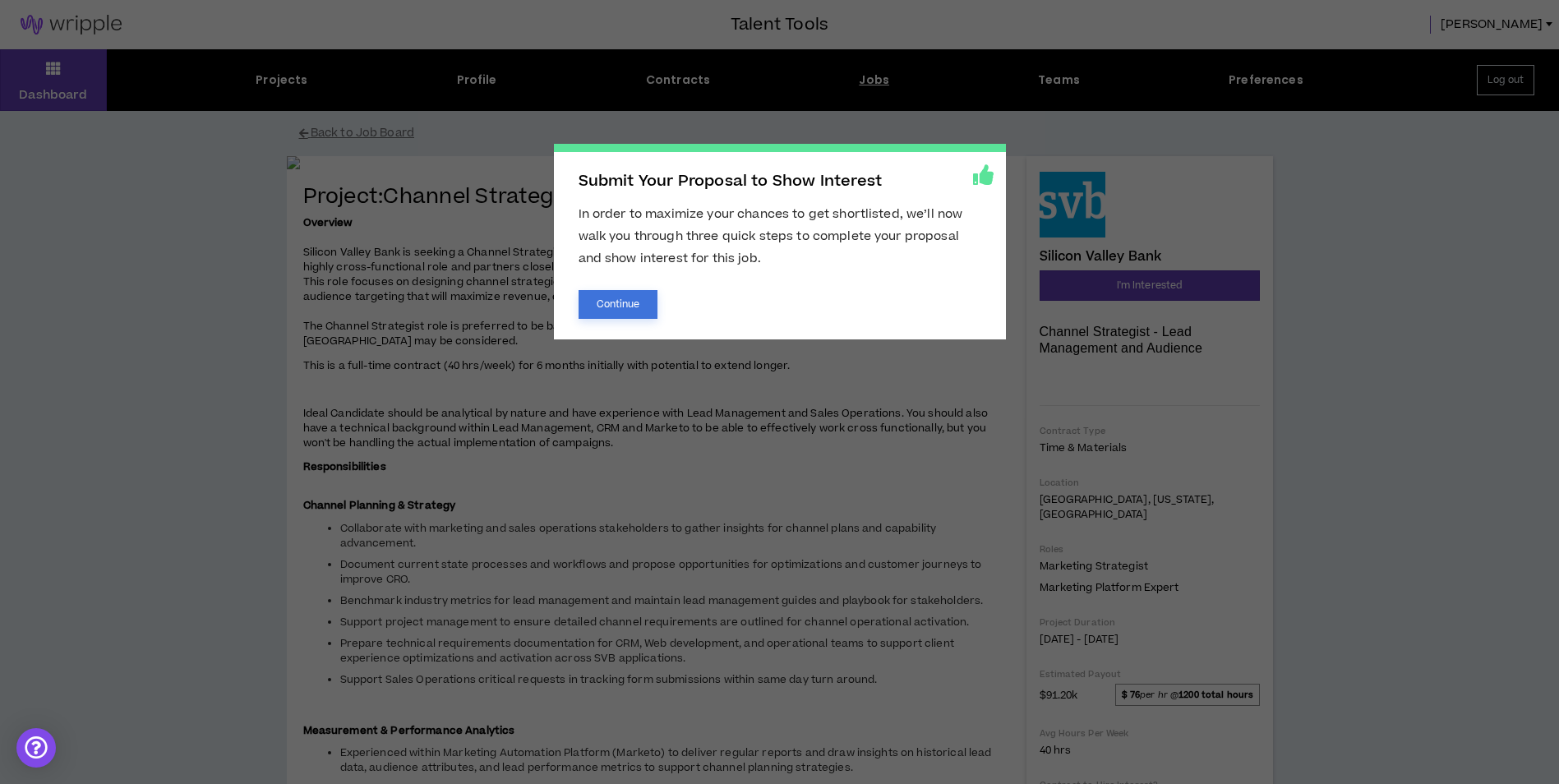
click at [622, 304] on button "Continue" at bounding box center [618, 305] width 80 height 29
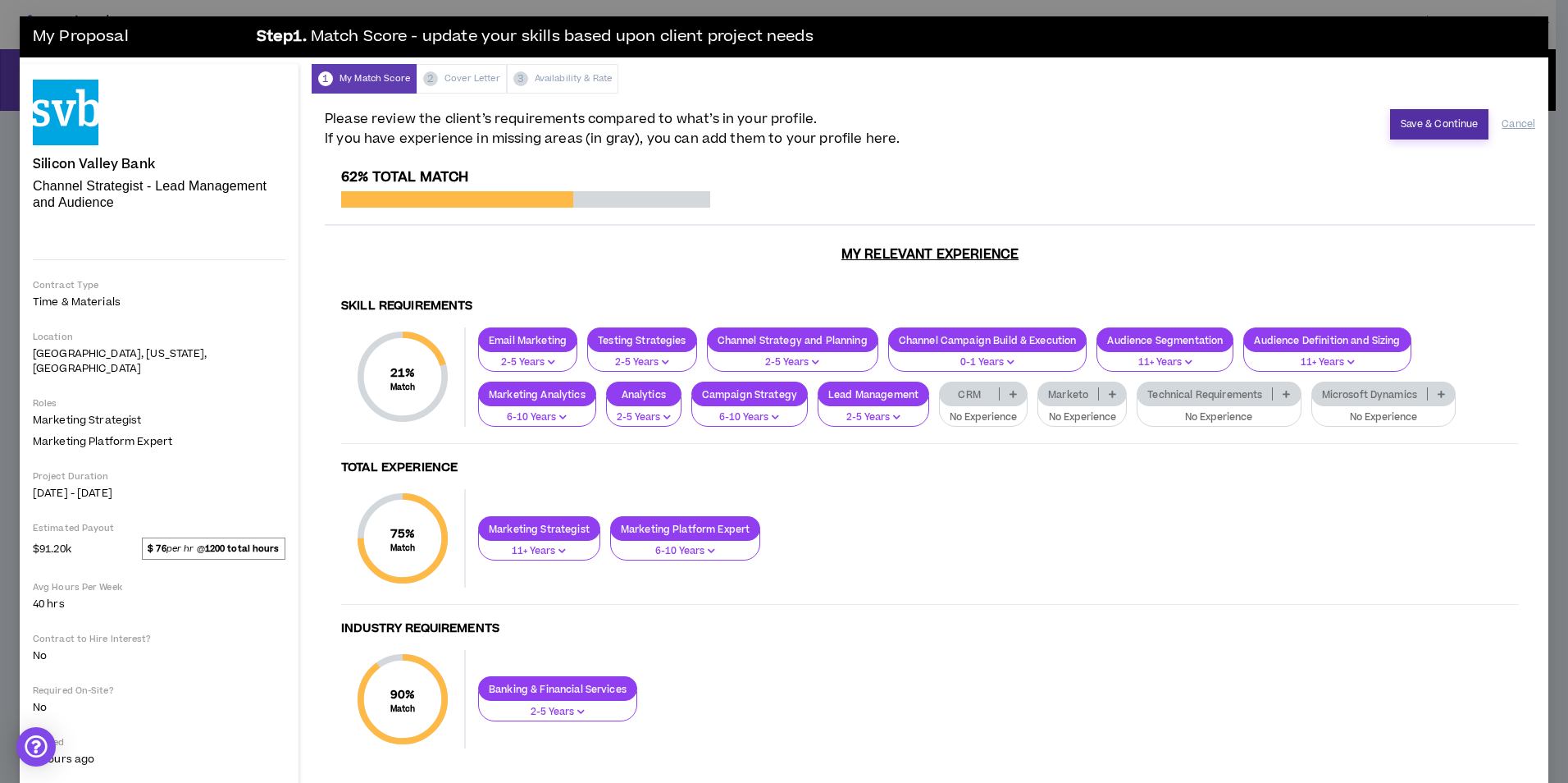
click at [1424, 131] on button "Save & Continue" at bounding box center [1440, 124] width 99 height 30
